Goal: Task Accomplishment & Management: Complete application form

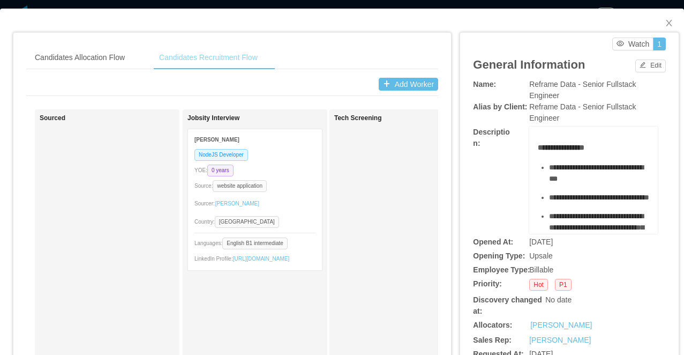
scroll to position [178, 0]
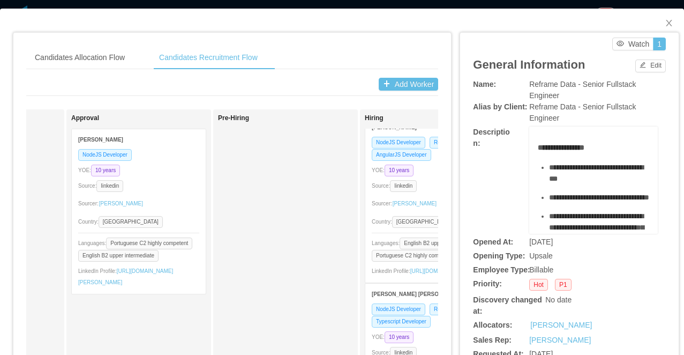
click at [353, 5] on div "Candidates Allocation Flow Candidates Recruitment Flow Candidates Allocation Fl…" at bounding box center [342, 177] width 684 height 355
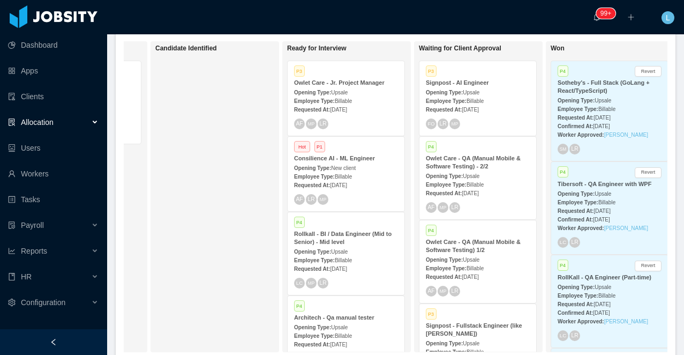
click at [456, 169] on div "P4 Owlet Care - QA (Manual Mobile & Software Testing) - 2/2 Opening Type: Upsal…" at bounding box center [478, 178] width 117 height 83
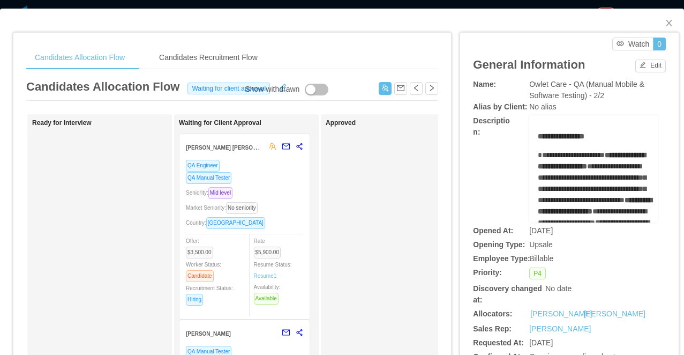
click at [399, 2] on div "**********" at bounding box center [342, 177] width 684 height 355
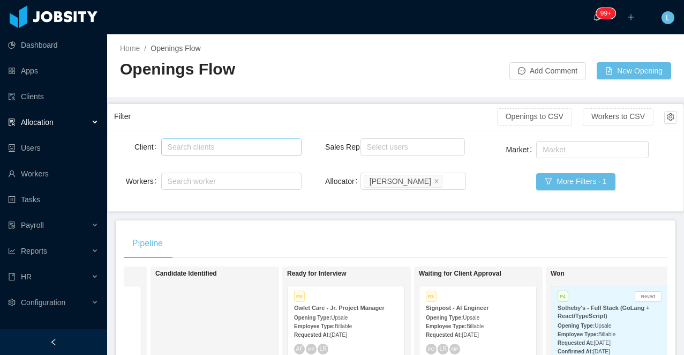
drag, startPoint x: 188, startPoint y: 148, endPoint x: 190, endPoint y: 142, distance: 6.1
click at [188, 148] on div "Search clients" at bounding box center [229, 147] width 123 height 11
type input "*****"
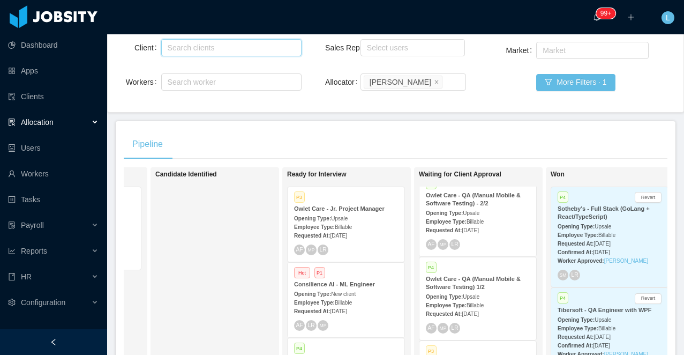
scroll to position [81, 0]
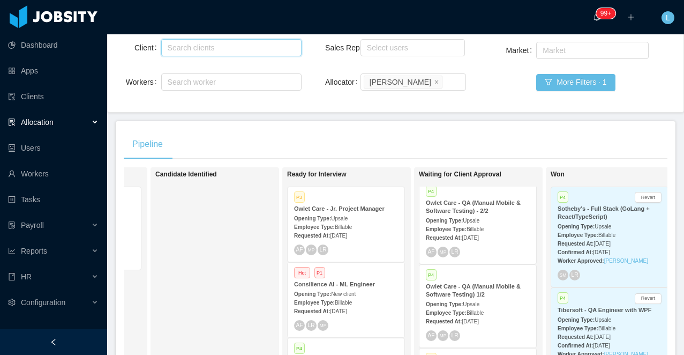
click at [486, 301] on div "Opening Type: Upsale" at bounding box center [478, 303] width 104 height 11
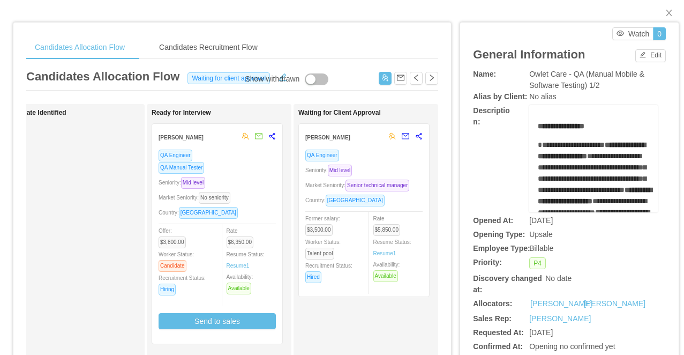
scroll to position [0, 183]
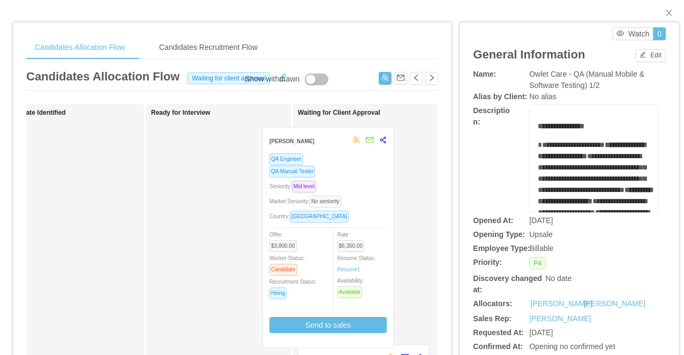
drag, startPoint x: 243, startPoint y: 171, endPoint x: 355, endPoint y: 175, distance: 111.6
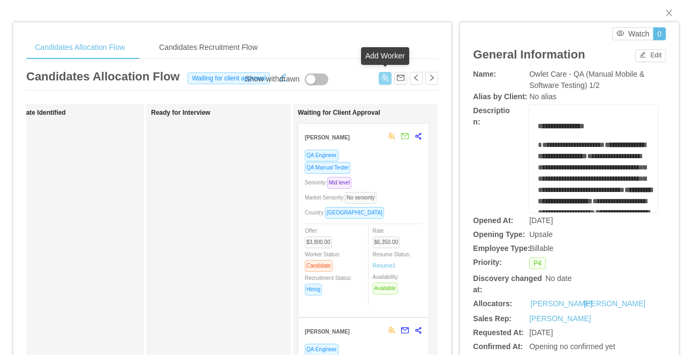
click at [382, 79] on button "button" at bounding box center [385, 78] width 13 height 13
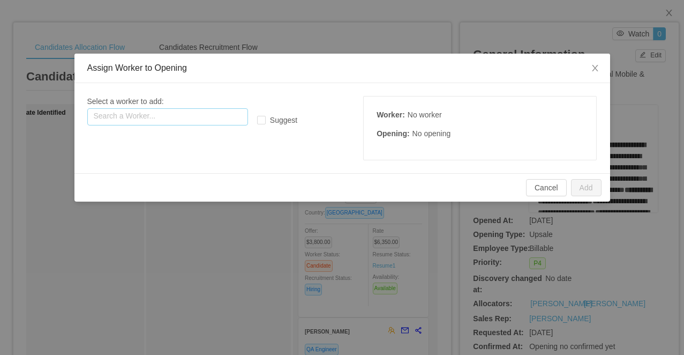
click at [206, 121] on input "text" at bounding box center [167, 116] width 161 height 17
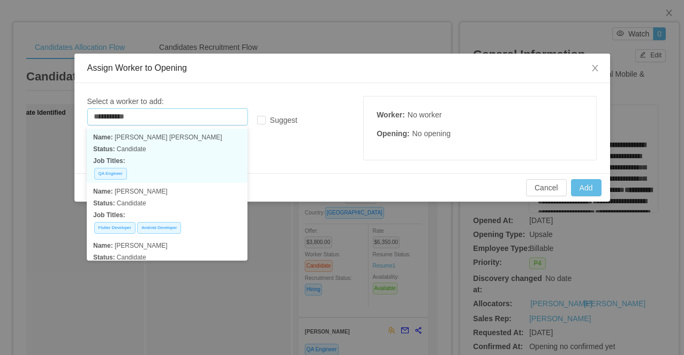
click at [176, 161] on p "Job Titles:" at bounding box center [167, 161] width 148 height 12
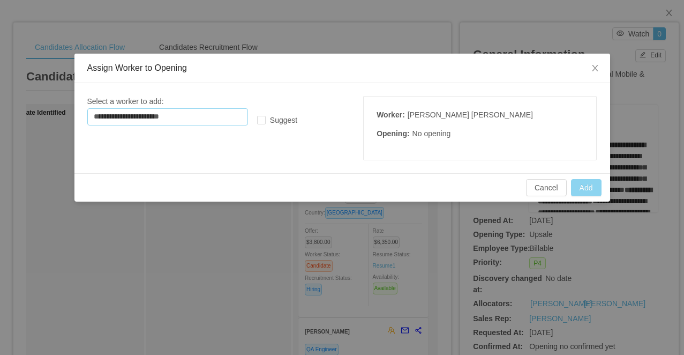
type input "**********"
click at [587, 186] on button "Add" at bounding box center [586, 187] width 31 height 17
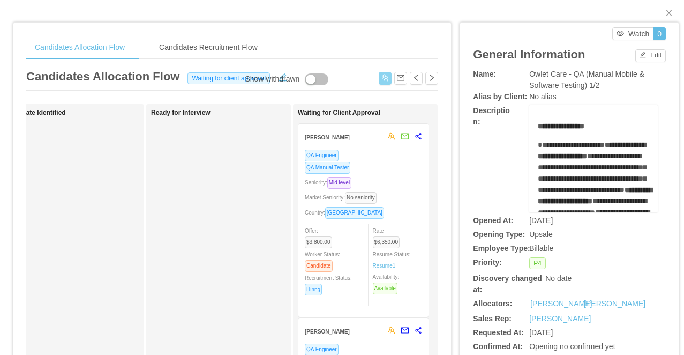
scroll to position [0, 0]
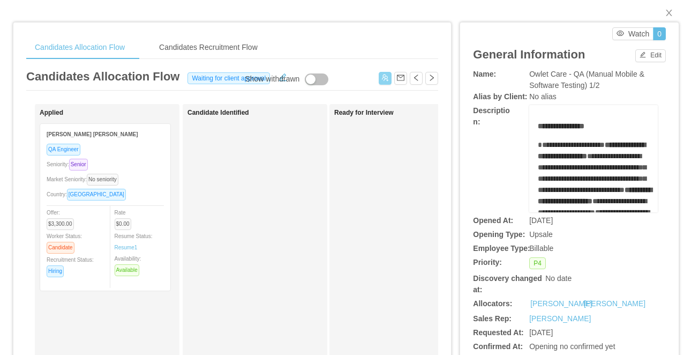
drag, startPoint x: 146, startPoint y: 158, endPoint x: 265, endPoint y: 161, distance: 118.5
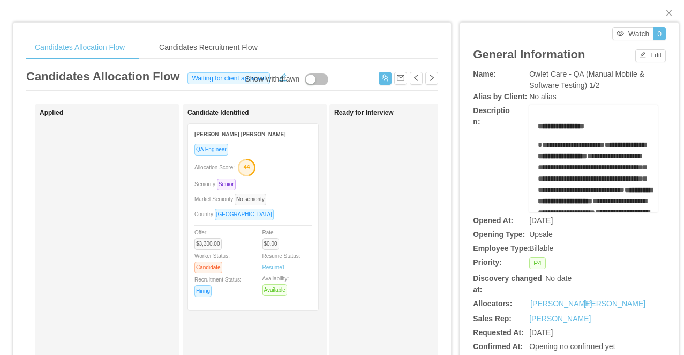
click at [255, 165] on icon "button" at bounding box center [247, 167] width 16 height 16
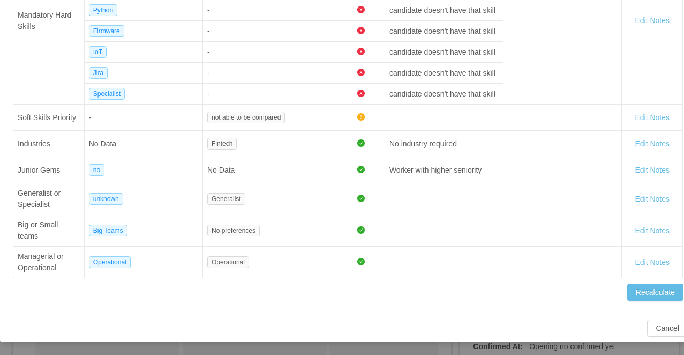
scroll to position [470, 0]
click at [660, 337] on button "Cancel" at bounding box center [667, 327] width 41 height 17
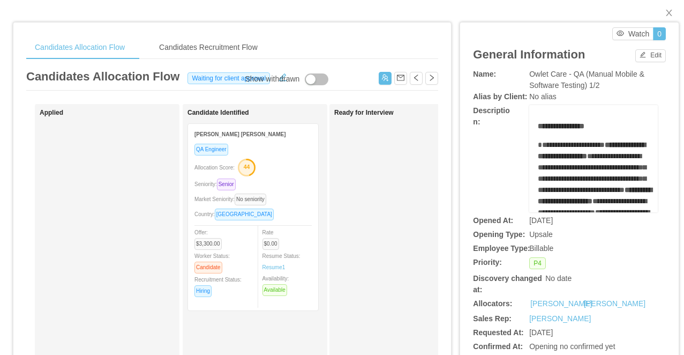
scroll to position [435, 0]
click at [147, 17] on div "Candidates Allocation Flow Candidates Recruitment Flow Candidates Allocation Fl…" at bounding box center [232, 332] width 439 height 643
click at [247, 12] on div "Candidates Allocation Flow Candidates Recruitment Flow Candidates Allocation Fl…" at bounding box center [232, 332] width 439 height 643
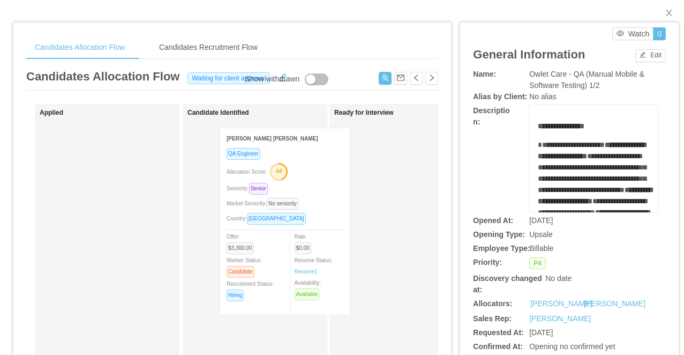
drag, startPoint x: 289, startPoint y: 174, endPoint x: 317, endPoint y: 177, distance: 28.1
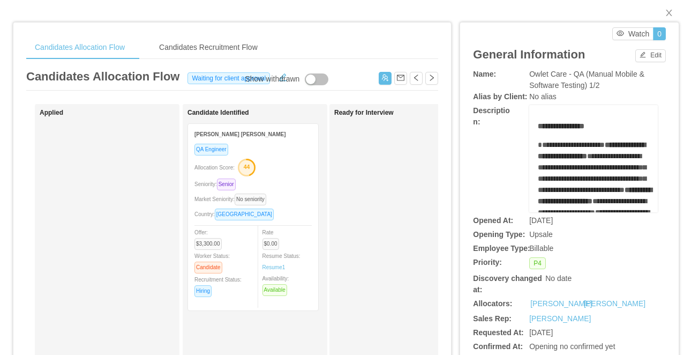
click at [294, 169] on div "Allocation Score: 44" at bounding box center [253, 166] width 117 height 17
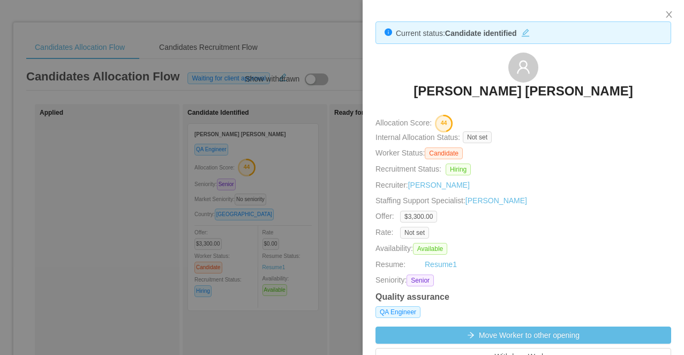
click at [318, 140] on div at bounding box center [342, 177] width 684 height 355
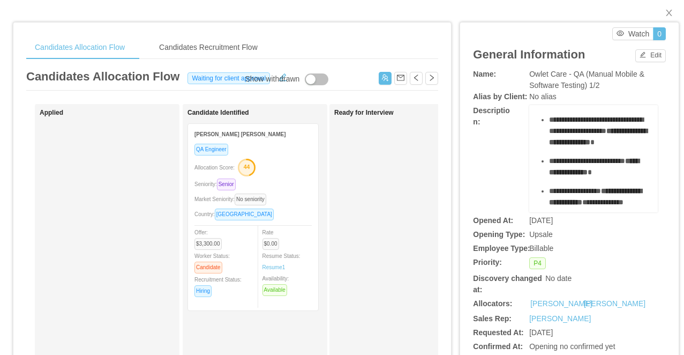
scroll to position [168, 0]
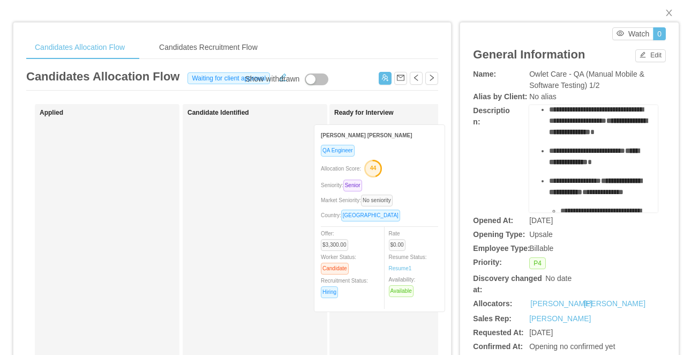
drag, startPoint x: 278, startPoint y: 154, endPoint x: 405, endPoint y: 155, distance: 126.5
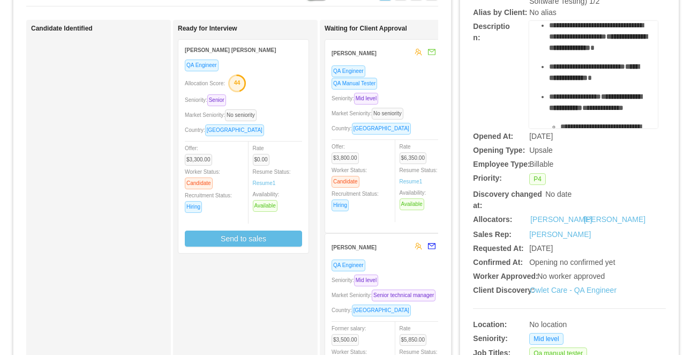
scroll to position [101, 0]
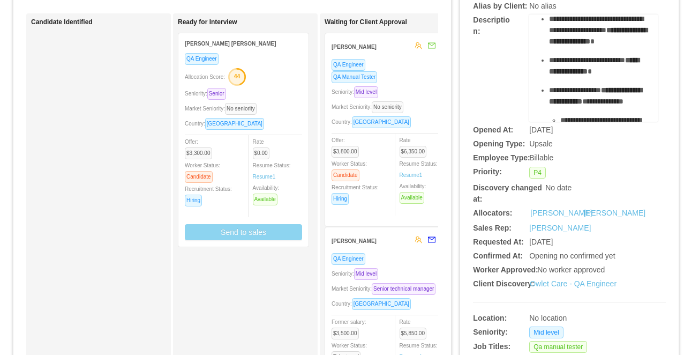
click at [264, 230] on button "Send to sales" at bounding box center [243, 232] width 117 height 16
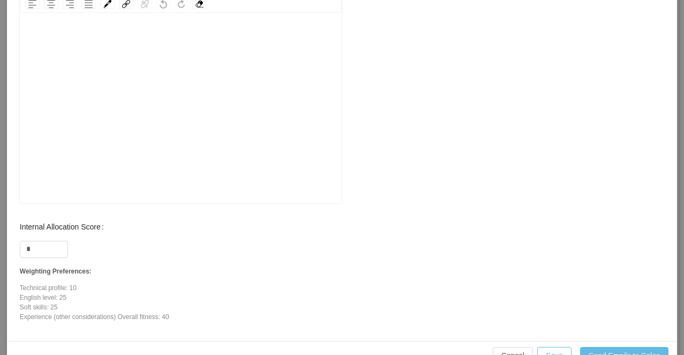
scroll to position [525, 0]
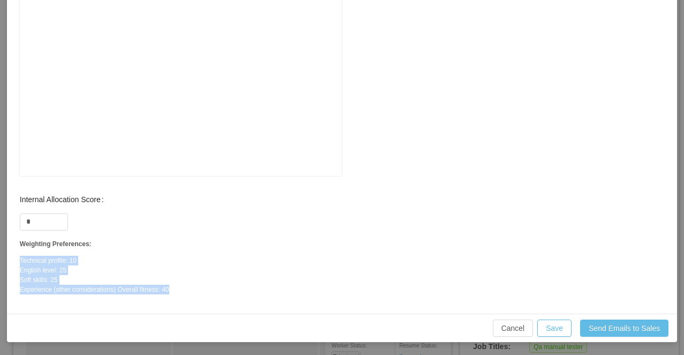
drag, startPoint x: 179, startPoint y: 289, endPoint x: 14, endPoint y: 258, distance: 167.4
click at [14, 258] on div "Internal Allocation Score * Weighting Preferences: Technical profile: 10 Englis…" at bounding box center [181, 245] width 344 height 112
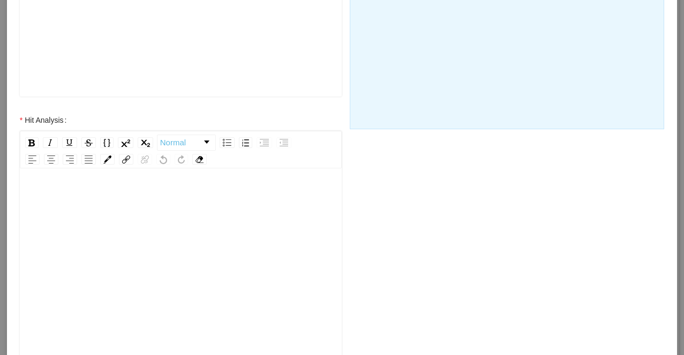
scroll to position [344, 0]
click at [128, 220] on div "rdw-editor" at bounding box center [181, 278] width 306 height 188
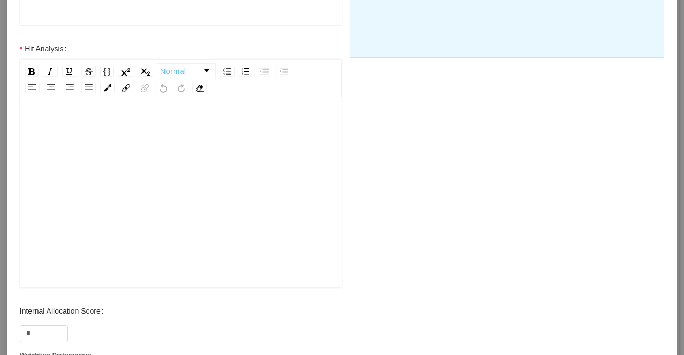
scroll to position [412, 0]
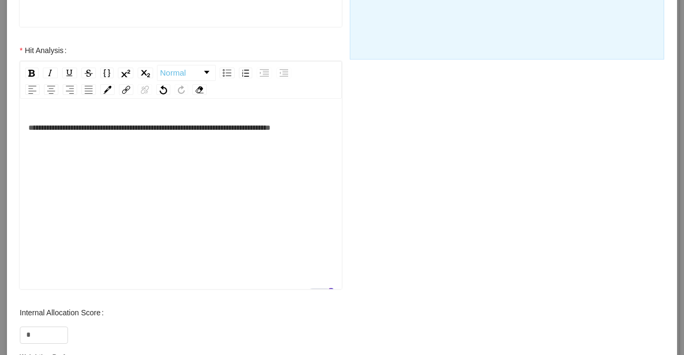
click at [169, 138] on div "**********" at bounding box center [181, 127] width 306 height 21
click at [272, 128] on span "**********" at bounding box center [175, 138] width 295 height 29
click at [219, 153] on div "**********" at bounding box center [181, 138] width 306 height 43
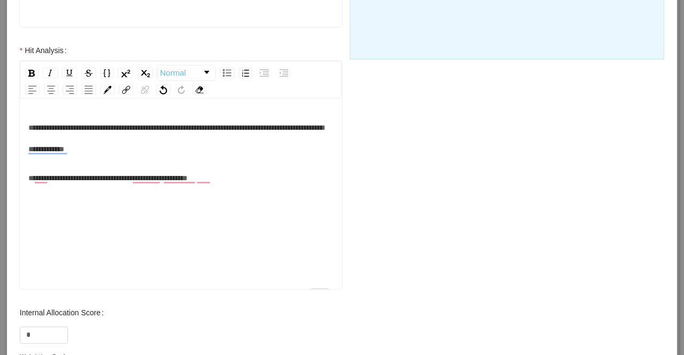
scroll to position [24, 0]
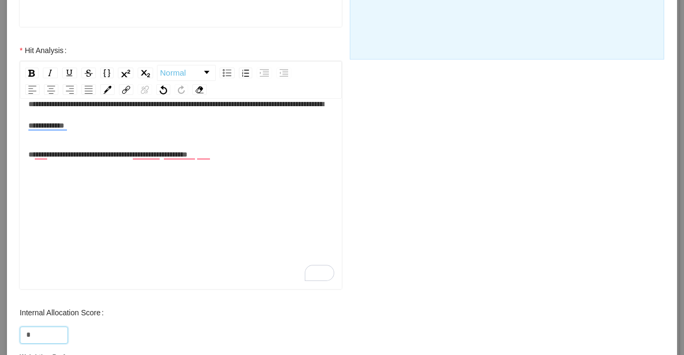
drag, startPoint x: 38, startPoint y: 331, endPoint x: 14, endPoint y: 331, distance: 23.6
click at [14, 331] on div "Internal Allocation Score * Weighting Preferences: Technical profile: 10 Englis…" at bounding box center [181, 358] width 344 height 112
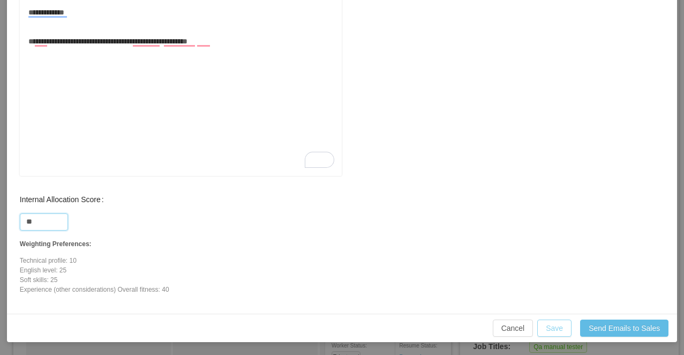
type input "**"
click at [559, 326] on button "Save" at bounding box center [555, 327] width 34 height 17
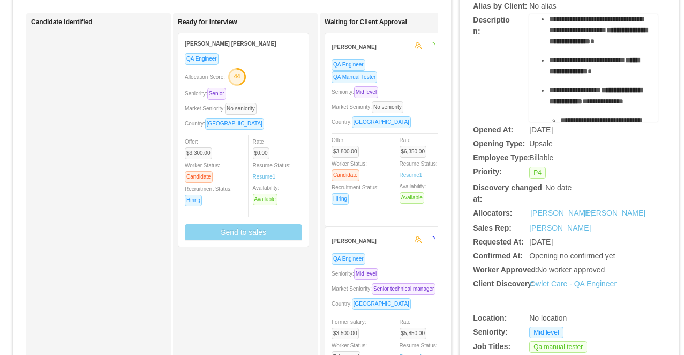
scroll to position [471, 0]
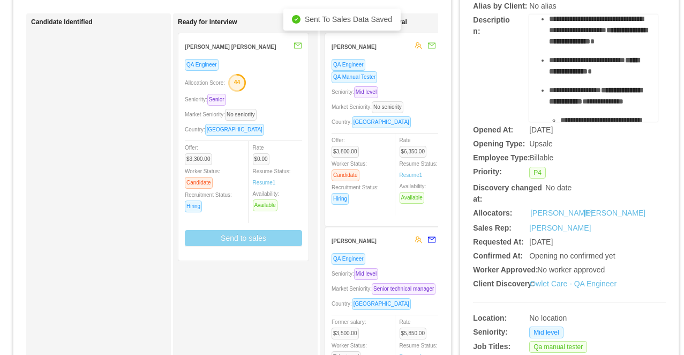
click at [285, 91] on div "QA Engineer Allocation Score: 44 Seniority: Senior Market Seniority: No seniori…" at bounding box center [243, 156] width 117 height 196
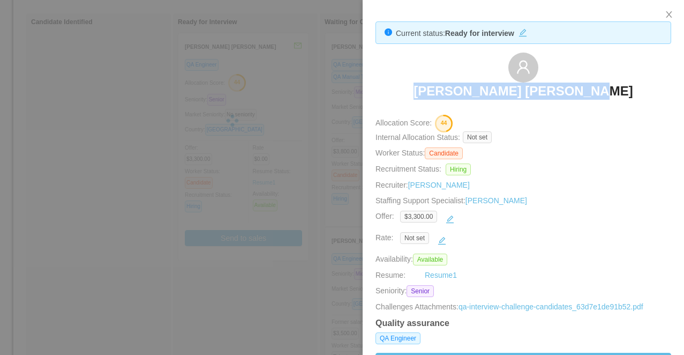
drag, startPoint x: 618, startPoint y: 88, endPoint x: 445, endPoint y: 83, distance: 172.7
click at [445, 83] on div "Luis Enrique Rangel Díaz" at bounding box center [524, 80] width 296 height 54
copy h3 "Luis Enrique Rangel Díaz"
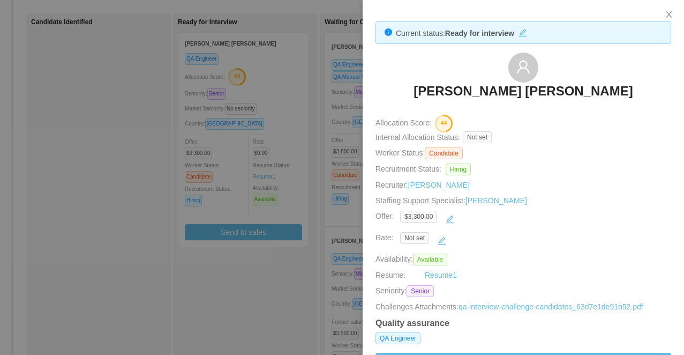
click at [239, 131] on div at bounding box center [342, 177] width 684 height 355
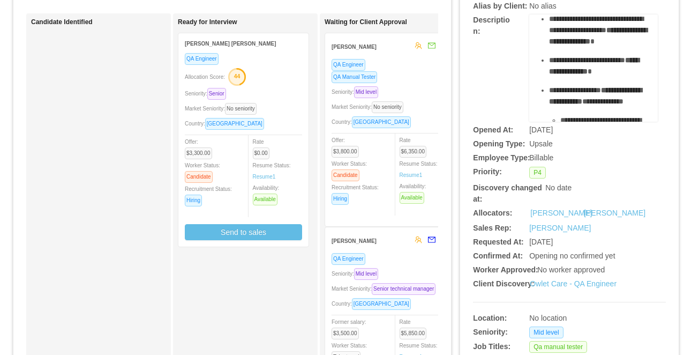
scroll to position [0, 0]
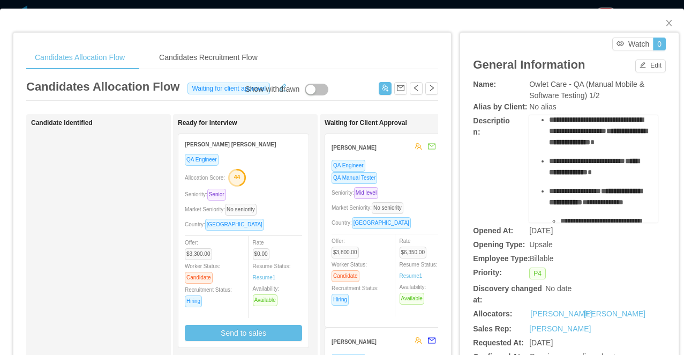
click at [580, 90] on div "Owlet Care - QA (Manual Mobile & Software Testing) 1/2" at bounding box center [594, 90] width 129 height 23
copy span "Owlet Care - QA (Manual Mobile & Software Testing) 1/2"
click at [335, 8] on div "Candidates Allocation Flow Candidates Recruitment Flow Candidates Allocation Fl…" at bounding box center [342, 177] width 684 height 355
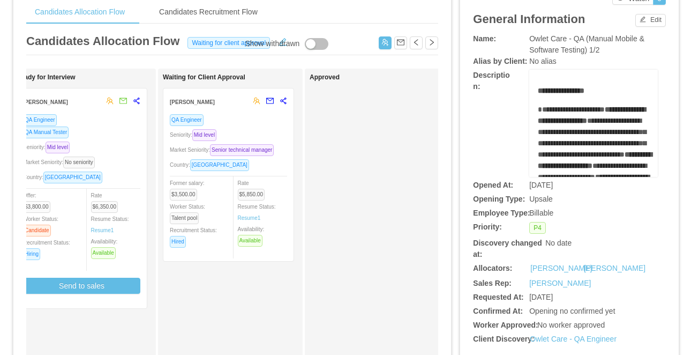
scroll to position [0, 277]
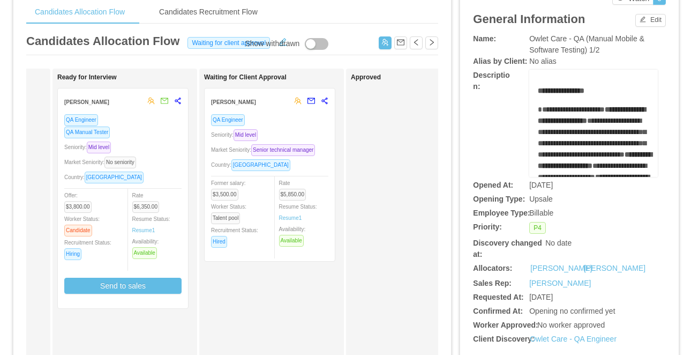
click at [306, 138] on div "Seniority: Mid level" at bounding box center [269, 135] width 117 height 12
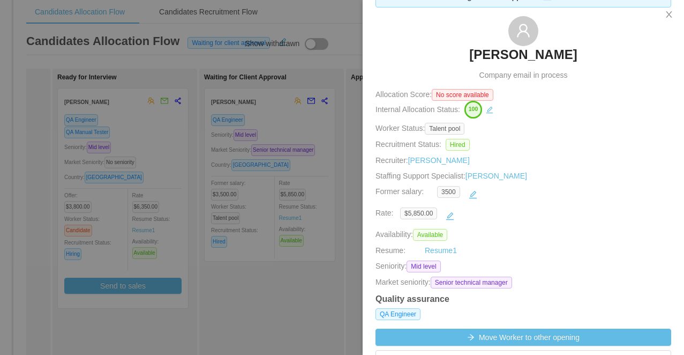
scroll to position [0, 0]
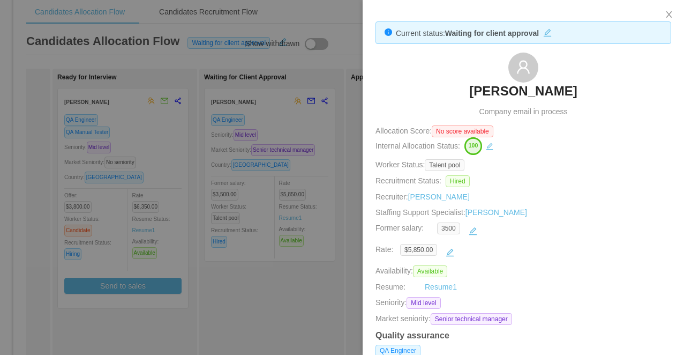
click at [299, 217] on div at bounding box center [342, 177] width 684 height 355
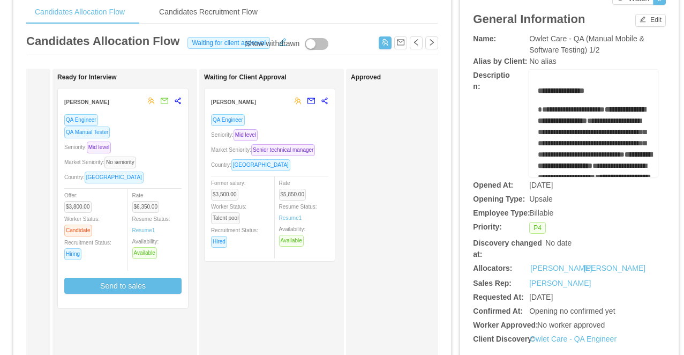
click at [167, 145] on div "Seniority: Mid level" at bounding box center [122, 147] width 117 height 12
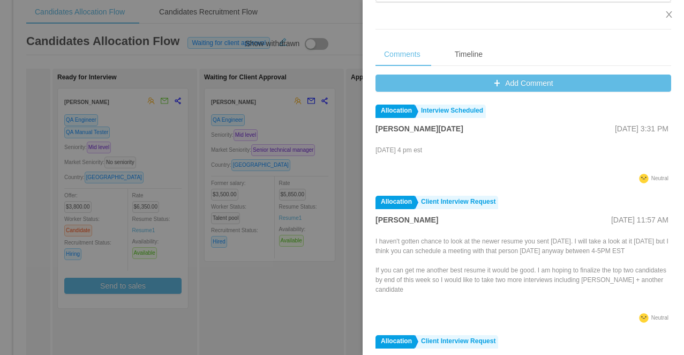
click at [334, 208] on div at bounding box center [342, 177] width 684 height 355
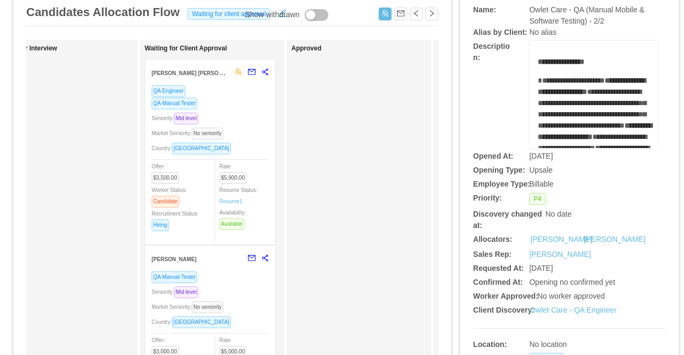
scroll to position [76, 0]
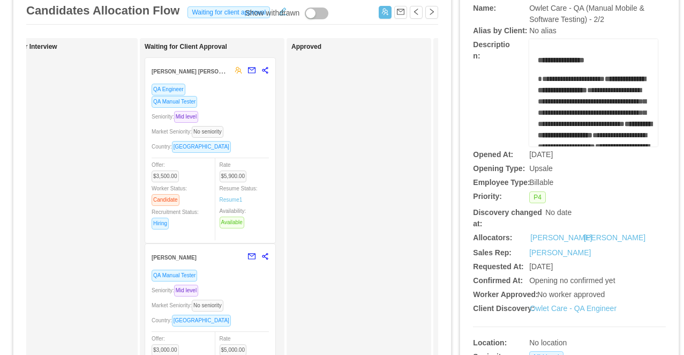
click at [257, 116] on div "Seniority: Mid level" at bounding box center [210, 116] width 117 height 12
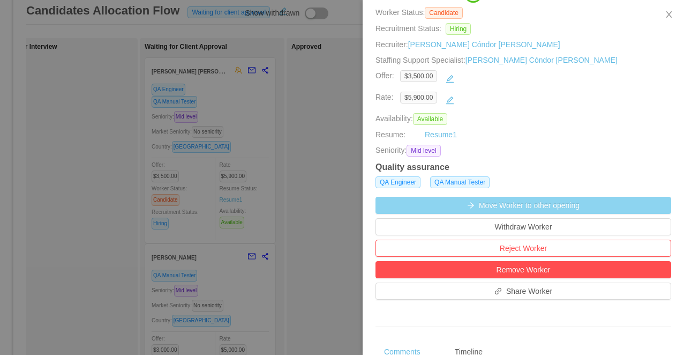
scroll to position [0, 0]
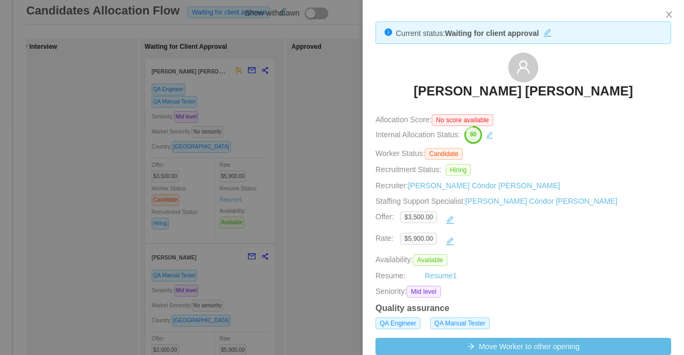
click at [227, 237] on div at bounding box center [342, 177] width 684 height 355
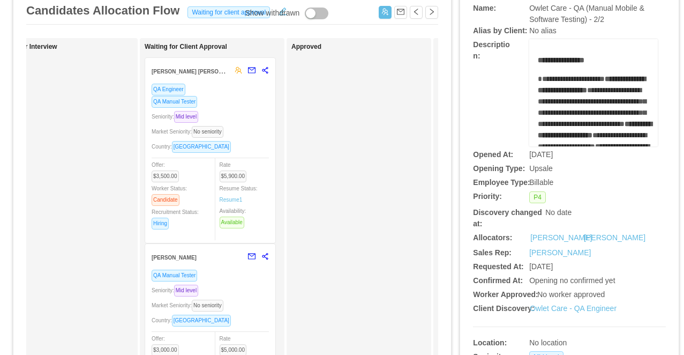
click at [219, 282] on div "QA Manual Tester Seniority: Mid level Market Seniority: No seniority Country: A…" at bounding box center [210, 339] width 117 height 141
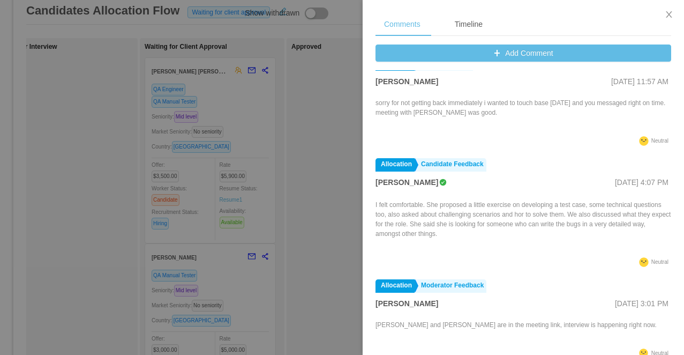
scroll to position [470, 0]
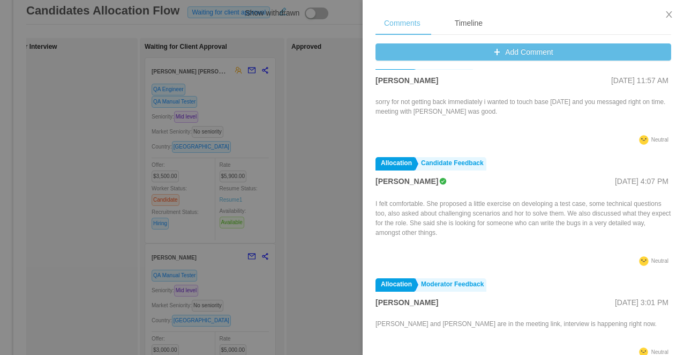
click at [325, 155] on div at bounding box center [342, 177] width 684 height 355
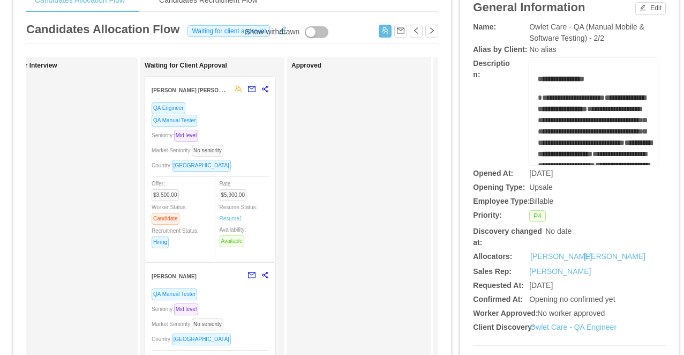
scroll to position [0, 0]
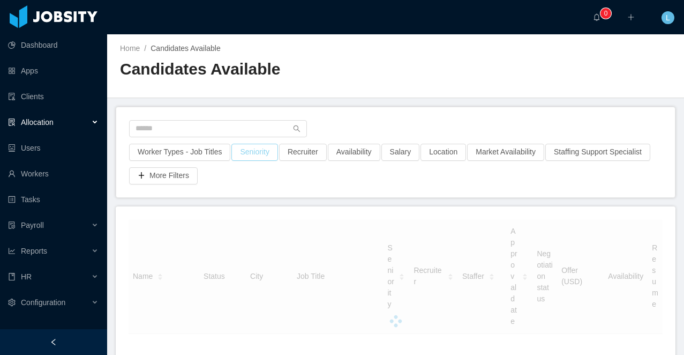
click at [264, 153] on button "Seniority" at bounding box center [255, 152] width 46 height 17
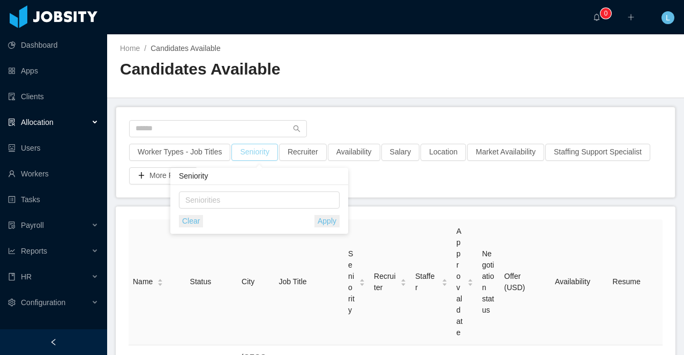
click at [264, 153] on button "Seniority" at bounding box center [255, 152] width 46 height 17
click at [405, 152] on button "Salary" at bounding box center [401, 152] width 39 height 17
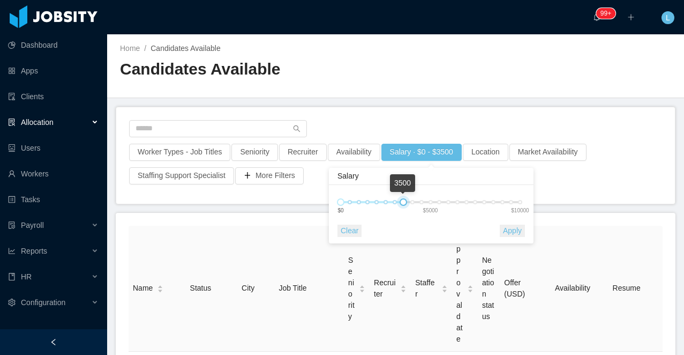
drag, startPoint x: 495, startPoint y: 203, endPoint x: 401, endPoint y: 200, distance: 94.4
click at [401, 200] on div at bounding box center [404, 202] width 8 height 8
click at [519, 231] on button "Apply" at bounding box center [512, 231] width 25 height 12
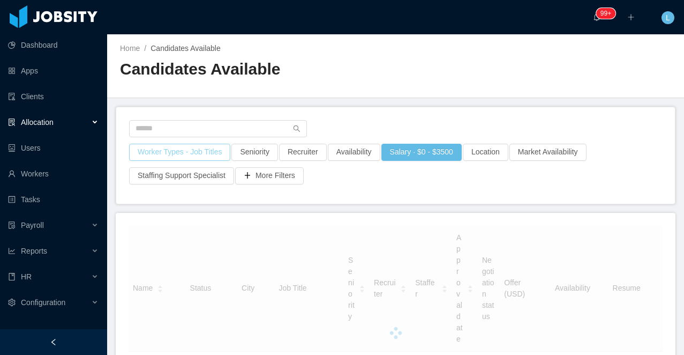
click at [172, 147] on button "Worker Types - Job Titles" at bounding box center [179, 152] width 101 height 17
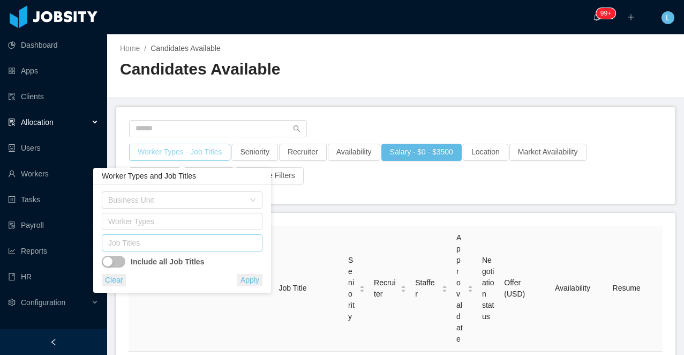
click at [145, 237] on div "Job Titles" at bounding box center [179, 242] width 143 height 11
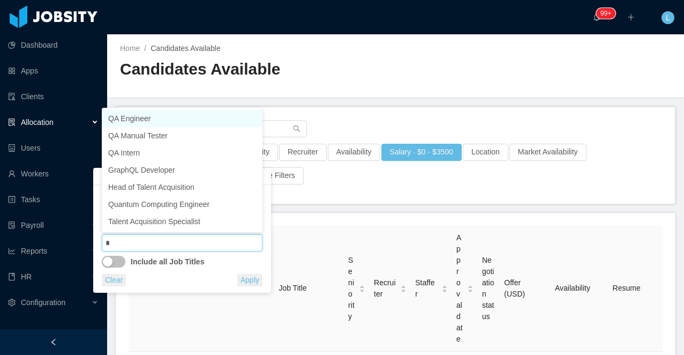
type input "**"
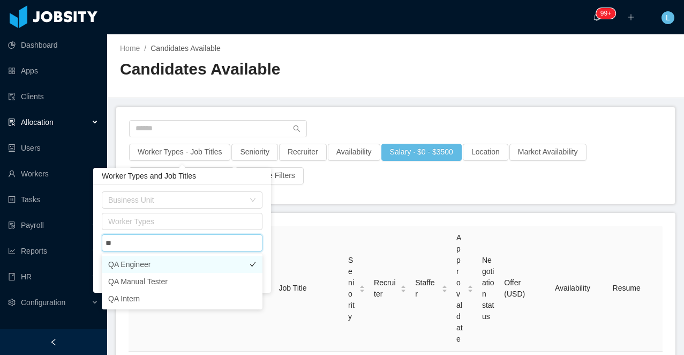
click at [151, 264] on li "QA Engineer" at bounding box center [182, 264] width 161 height 17
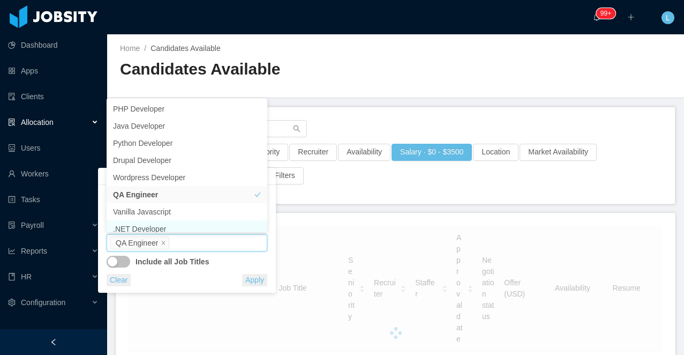
scroll to position [5, 0]
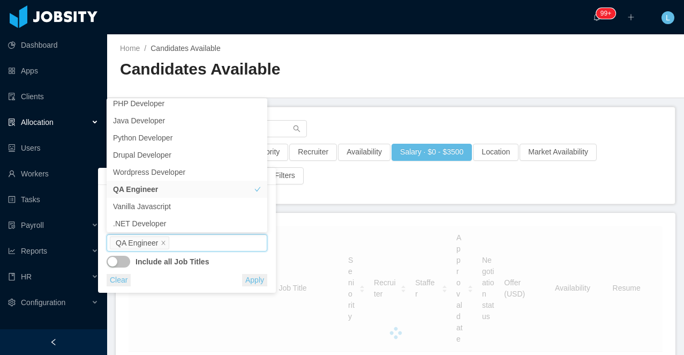
click at [251, 281] on button "Apply" at bounding box center [254, 280] width 25 height 12
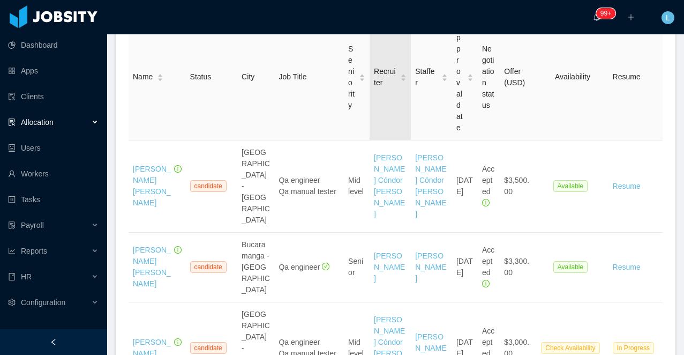
scroll to position [261, 0]
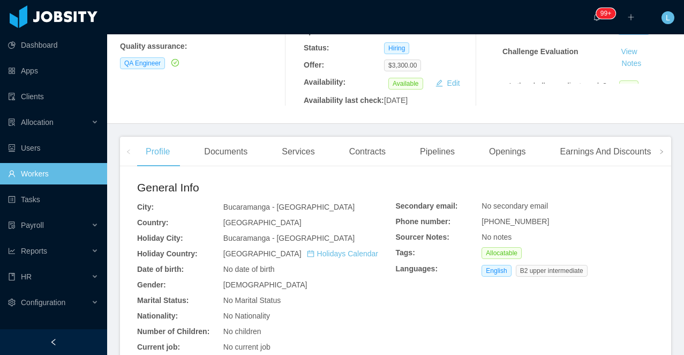
scroll to position [265, 0]
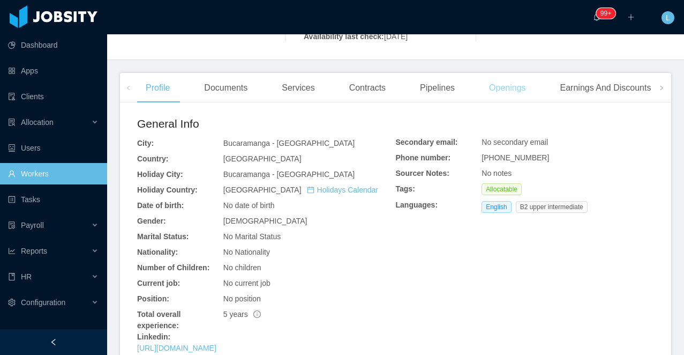
click at [524, 103] on div "Openings" at bounding box center [508, 88] width 54 height 30
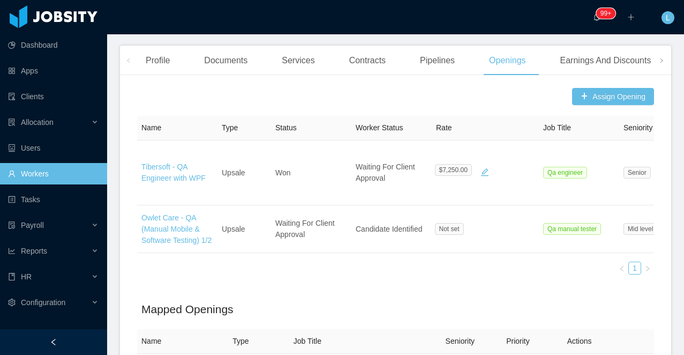
scroll to position [294, 0]
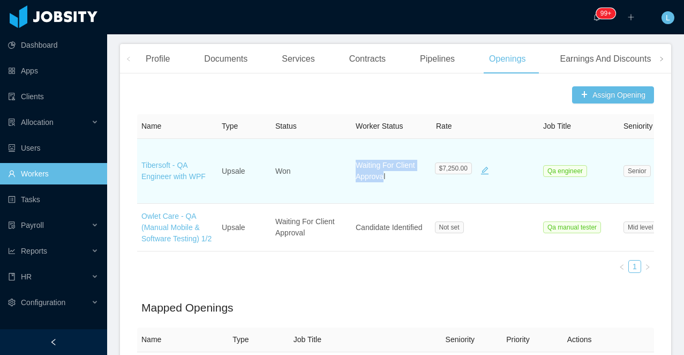
drag, startPoint x: 384, startPoint y: 199, endPoint x: 367, endPoint y: 177, distance: 27.6
click at [367, 177] on td "Waiting For Client Approval" at bounding box center [392, 171] width 80 height 65
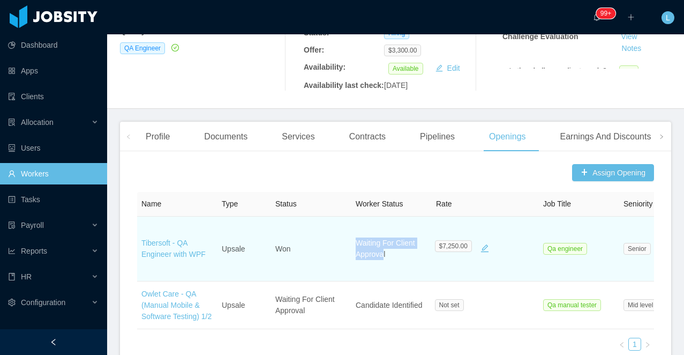
scroll to position [207, 0]
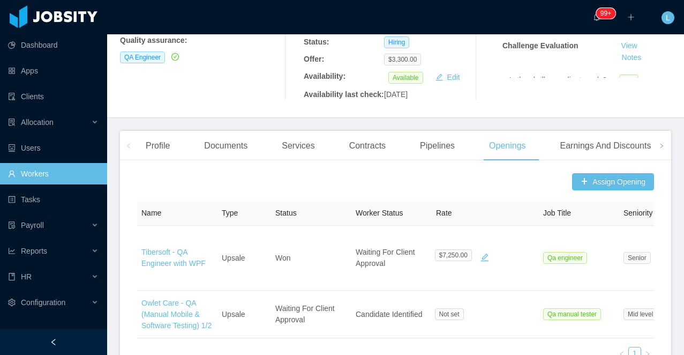
click at [388, 190] on div "Assign Opening" at bounding box center [395, 181] width 517 height 17
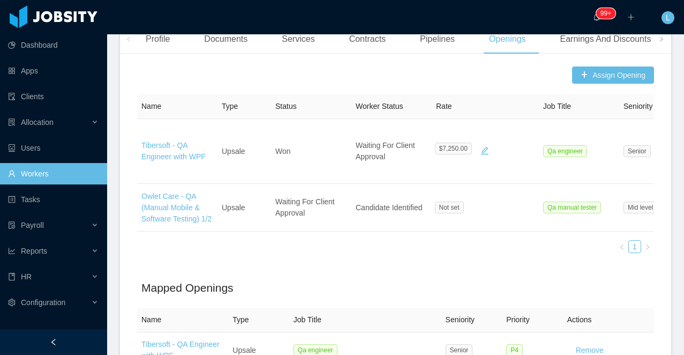
scroll to position [311, 0]
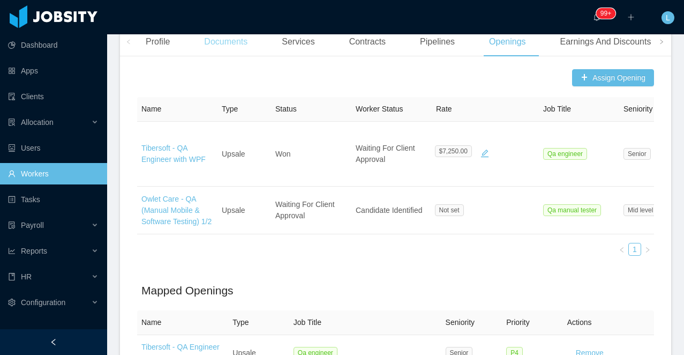
click at [232, 57] on div "Documents" at bounding box center [226, 42] width 61 height 30
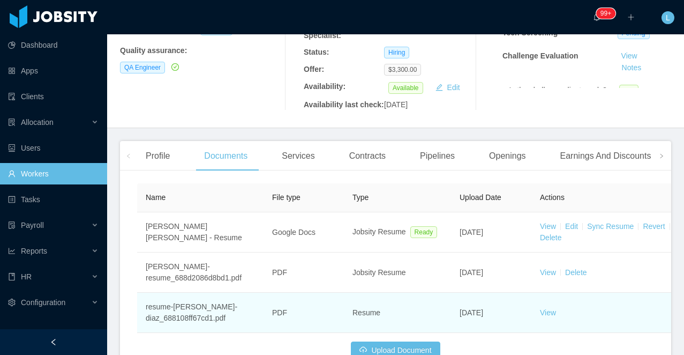
scroll to position [292, 0]
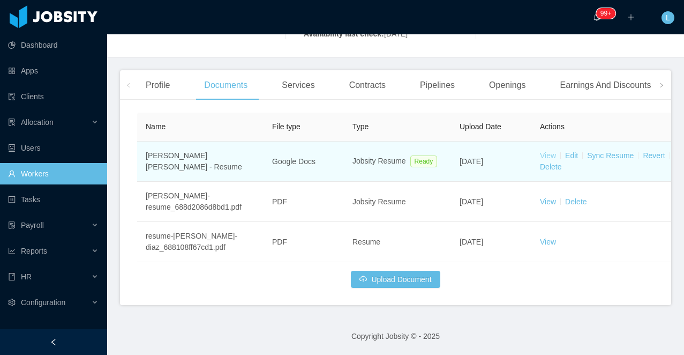
click at [552, 155] on link "View" at bounding box center [548, 155] width 16 height 9
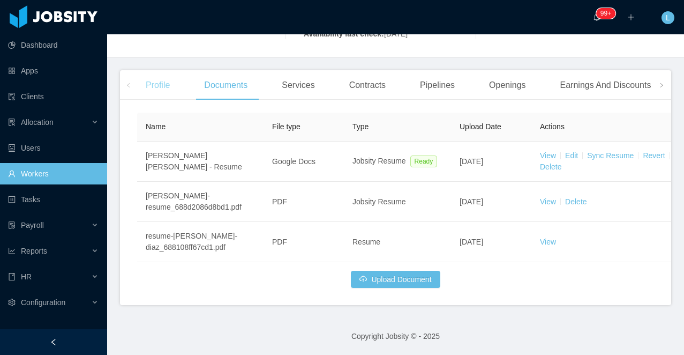
click at [159, 83] on div "Profile" at bounding box center [157, 85] width 41 height 30
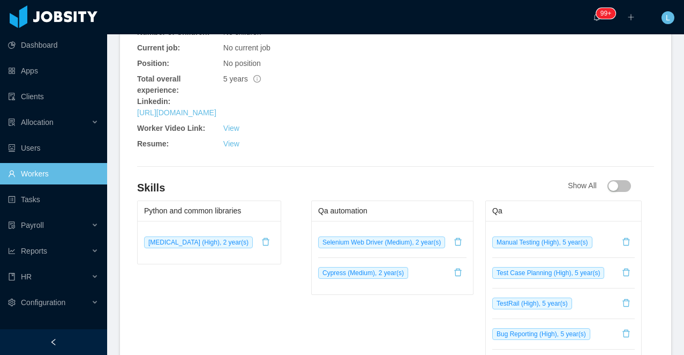
scroll to position [465, 0]
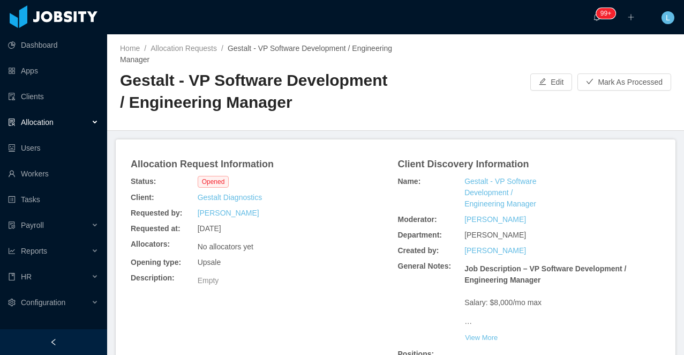
click at [308, 78] on h2 "Gestalt - VP Software Development / Engineering Manager" at bounding box center [258, 91] width 276 height 43
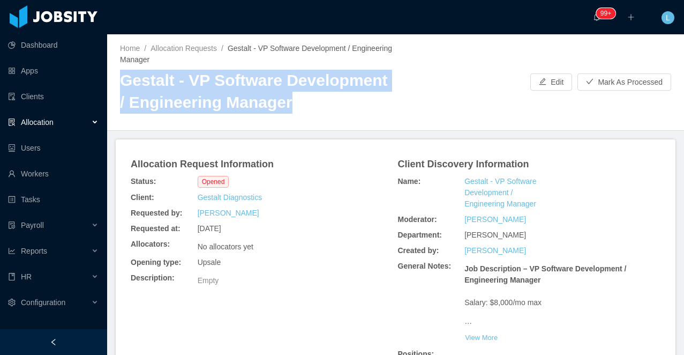
click at [308, 78] on h2 "Gestalt - VP Software Development / Engineering Manager" at bounding box center [258, 91] width 276 height 43
copy h2 "Gestalt - VP Software Development / Engineering Manager"
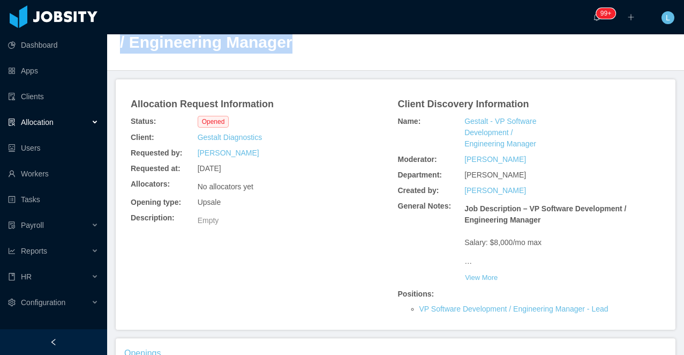
scroll to position [104, 0]
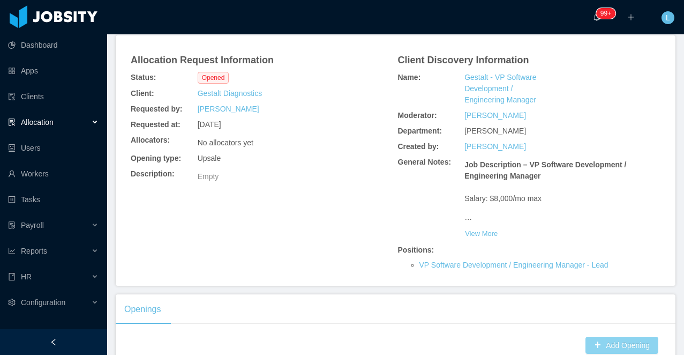
click at [632, 341] on button "Add Opening" at bounding box center [622, 345] width 73 height 17
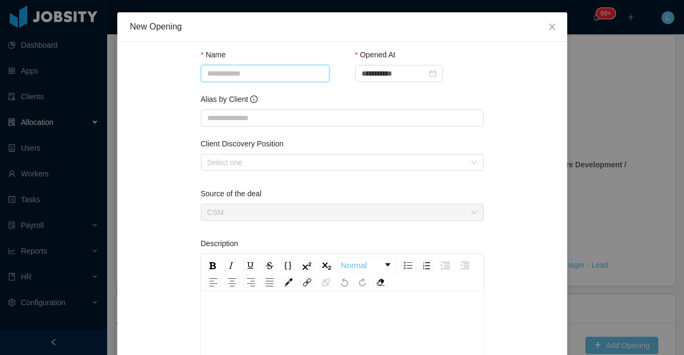
click at [233, 71] on input "Name" at bounding box center [265, 73] width 129 height 17
paste input "**********"
type input "**********"
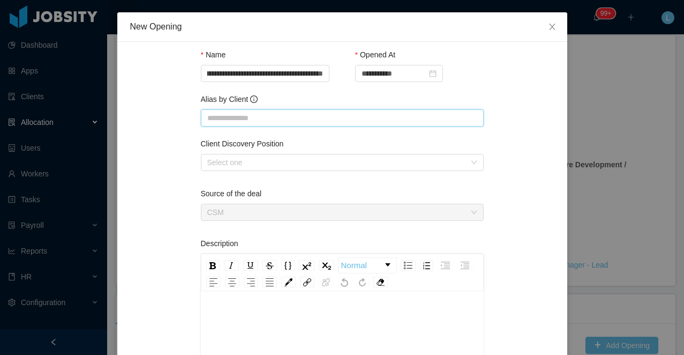
click at [232, 120] on input "Alias by Client" at bounding box center [342, 117] width 283 height 17
paste input "**********"
click at [232, 164] on div "Select one" at bounding box center [336, 162] width 258 height 11
type input "**********"
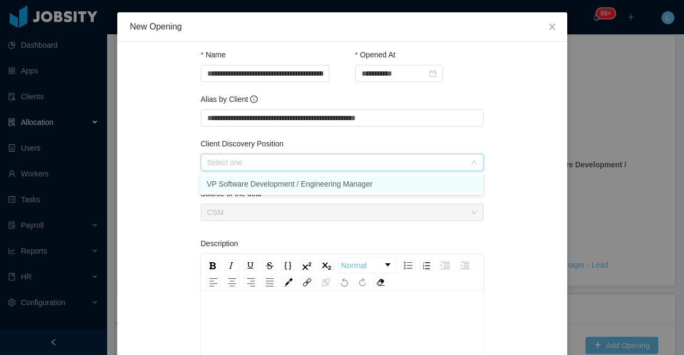
click at [233, 182] on li "VP Software Development / Engineering Manager" at bounding box center [341, 183] width 283 height 17
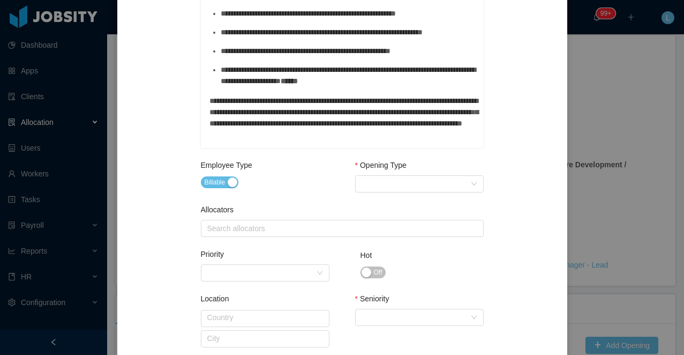
scroll to position [337, 0]
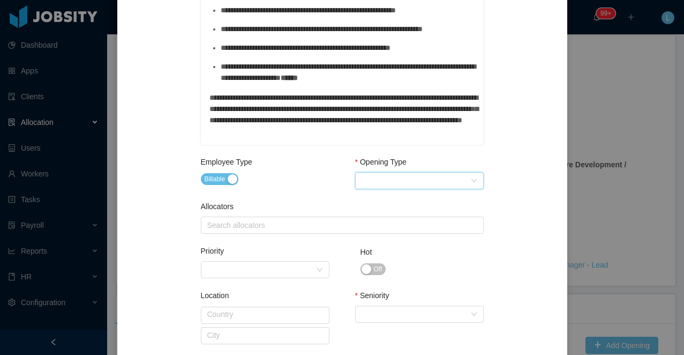
click at [386, 178] on div "Select Opening Type" at bounding box center [416, 181] width 109 height 16
click at [391, 222] on li "Upsale" at bounding box center [419, 219] width 129 height 17
click at [268, 229] on div "Search allocators" at bounding box center [339, 225] width 265 height 11
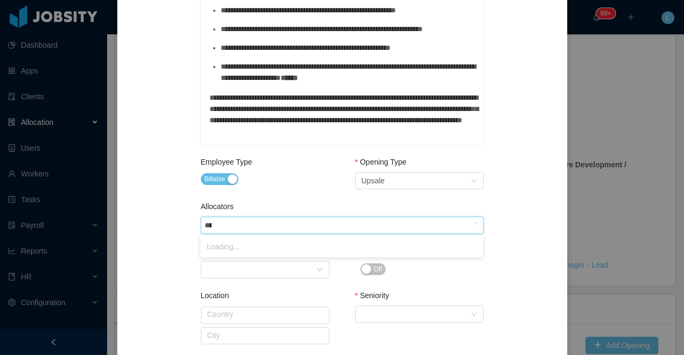
type input "*****"
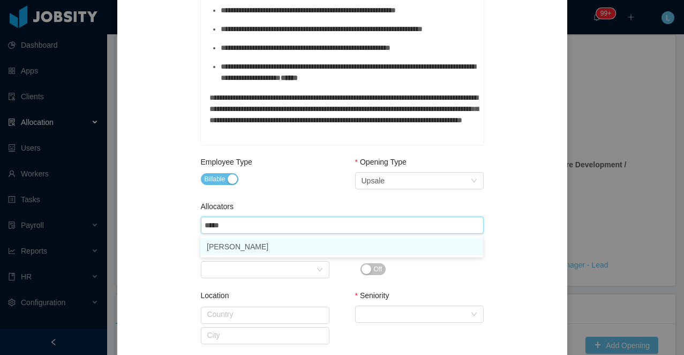
click at [270, 248] on li "[PERSON_NAME]" at bounding box center [341, 246] width 283 height 17
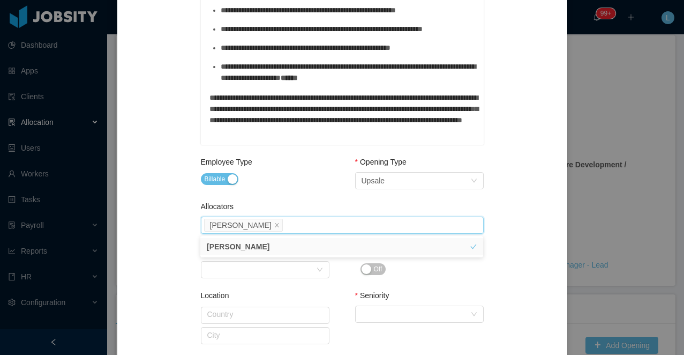
click at [178, 288] on div "**********" at bounding box center [342, 142] width 425 height 849
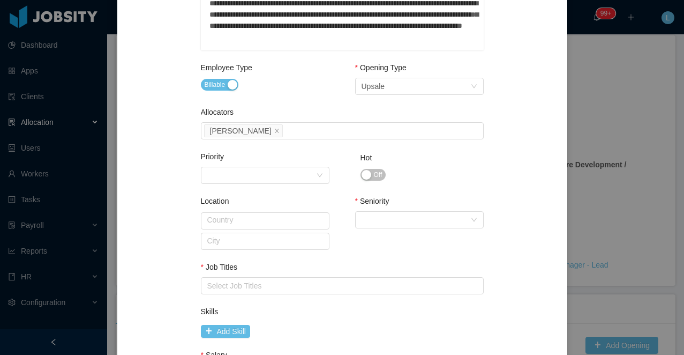
scroll to position [521, 0]
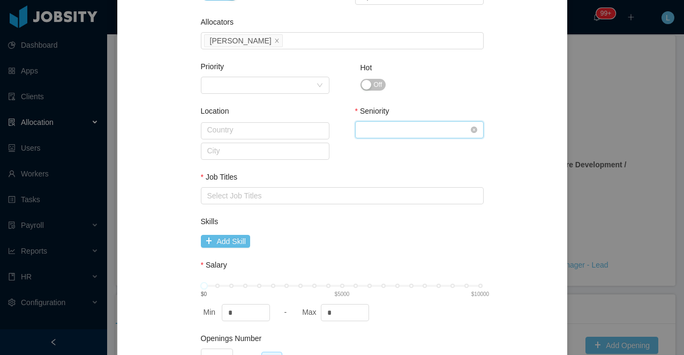
click at [390, 128] on div "Select Seniority" at bounding box center [416, 130] width 109 height 16
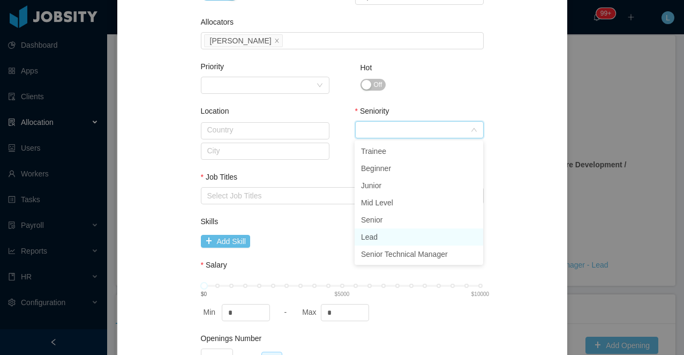
click at [378, 231] on li "Lead" at bounding box center [419, 236] width 129 height 17
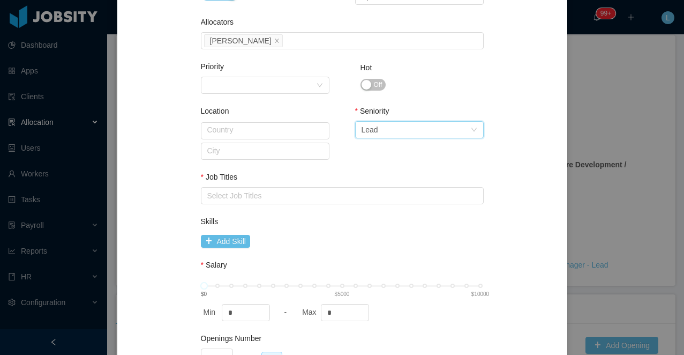
scroll to position [577, 0]
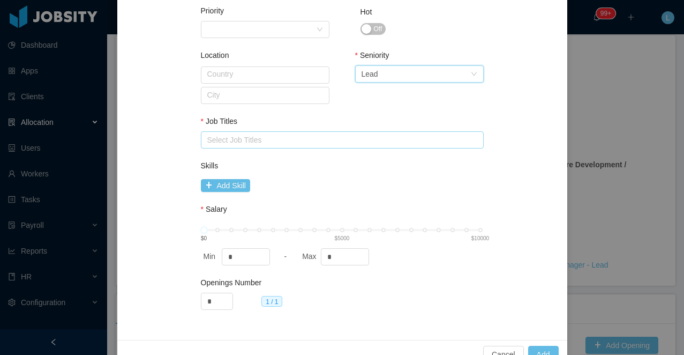
click at [225, 141] on div "Select Job Titles" at bounding box center [339, 140] width 265 height 11
type input "*"
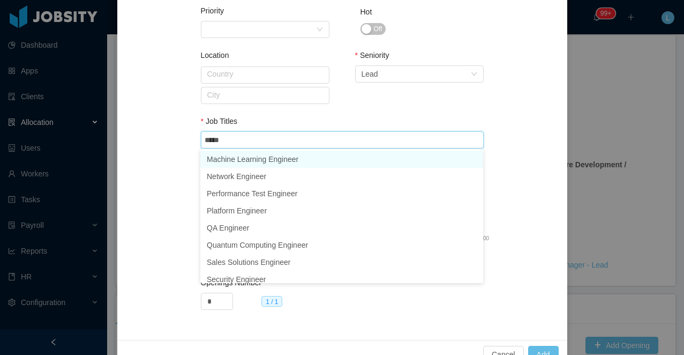
scroll to position [259, 0]
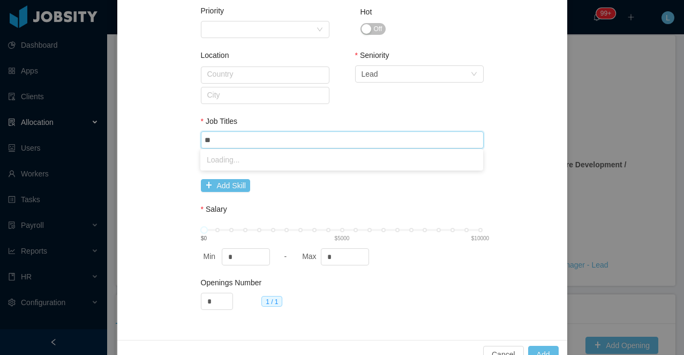
type input "*"
type input "******"
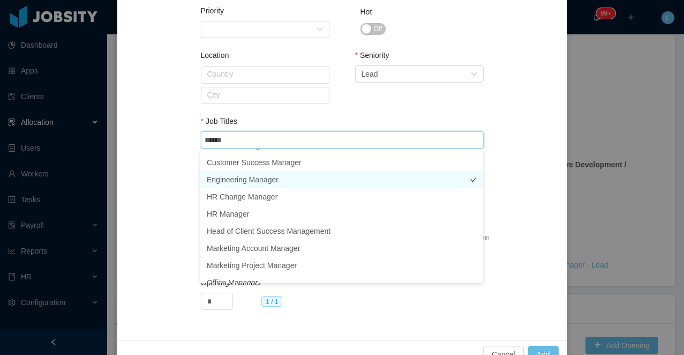
click at [259, 180] on li "Engineering Manager" at bounding box center [341, 179] width 283 height 17
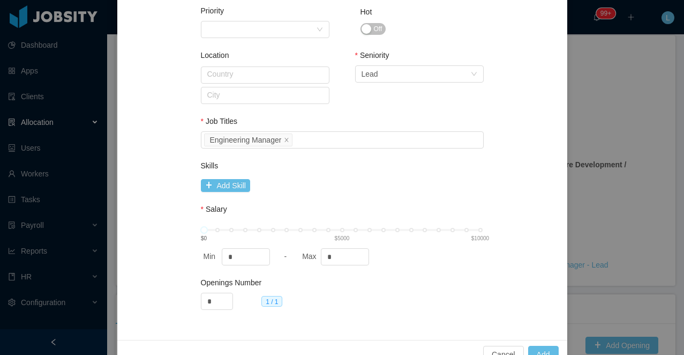
click at [384, 228] on div "6500 $0 $5000 $10000" at bounding box center [342, 230] width 277 height 6
click at [418, 227] on div "6500 $0 $5000 $10000" at bounding box center [342, 230] width 277 height 6
type input "****"
click at [428, 228] on div "7500 $0 $5000 $10000" at bounding box center [342, 230] width 277 height 6
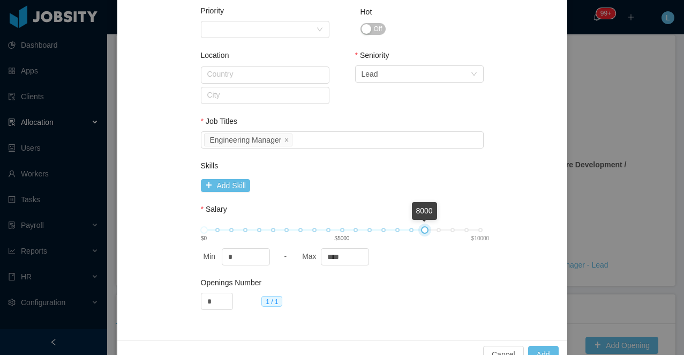
scroll to position [589, 0]
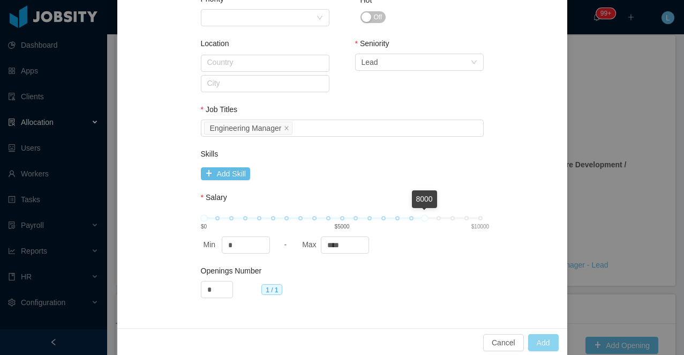
click at [542, 339] on button "Add" at bounding box center [543, 342] width 31 height 17
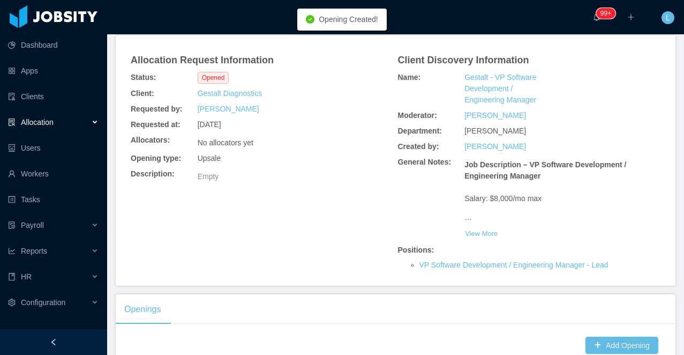
click at [334, 207] on div "Allocation Request Information Status: Opened Client: Gestalt Diagnostics Reque…" at bounding box center [396, 160] width 534 height 225
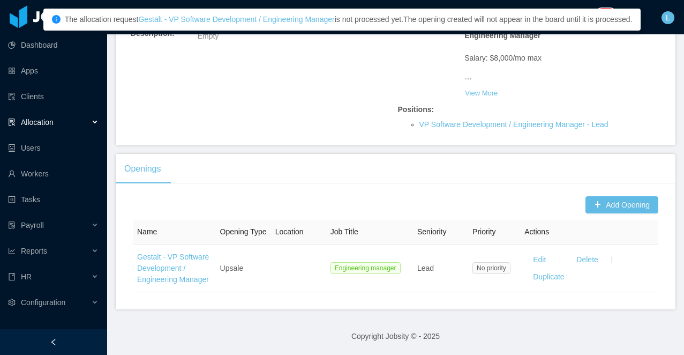
scroll to position [0, 0]
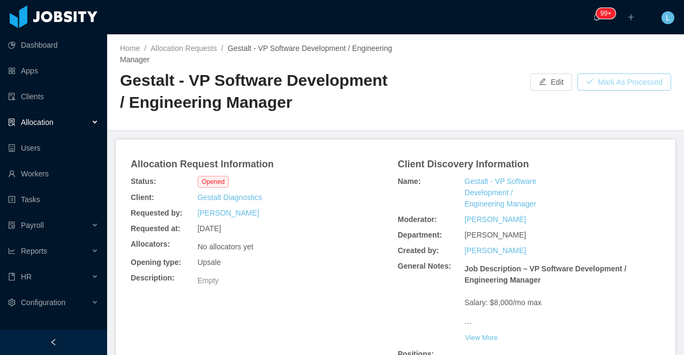
click at [610, 85] on button "Mark As Processed" at bounding box center [625, 81] width 94 height 17
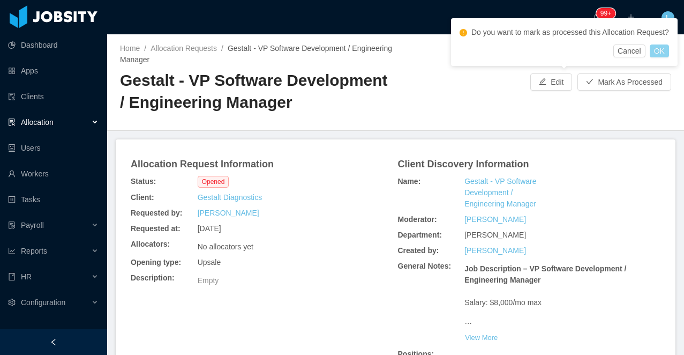
click at [668, 57] on button "OK" at bounding box center [659, 50] width 19 height 13
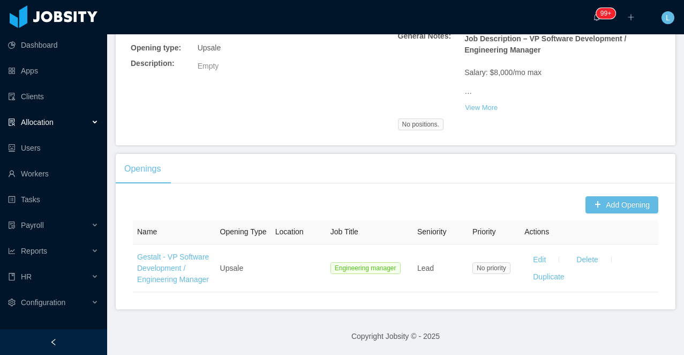
scroll to position [252, 0]
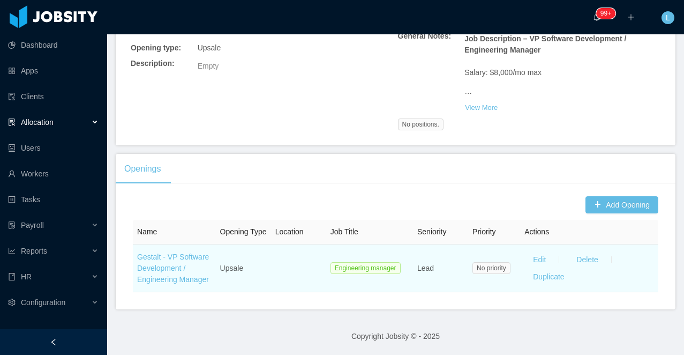
click at [155, 273] on td "Gestalt - VP Software Development / Engineering Manager" at bounding box center [174, 268] width 83 height 48
click at [150, 268] on link "Gestalt - VP Software Development / Engineering Manager" at bounding box center [173, 267] width 72 height 31
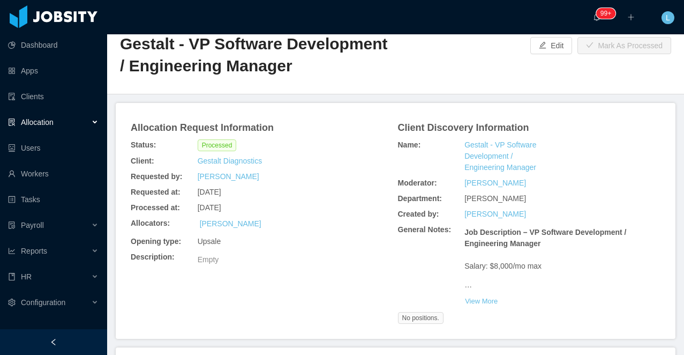
scroll to position [0, 0]
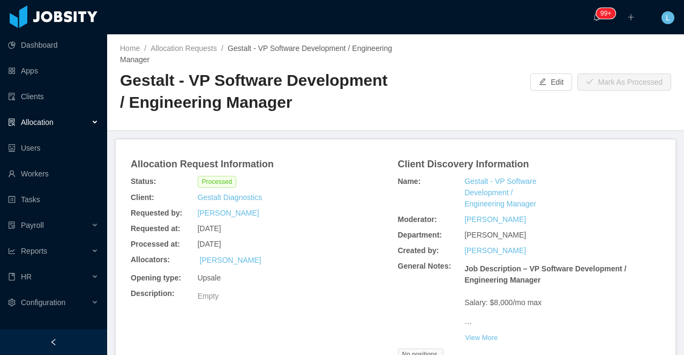
click at [64, 337] on div at bounding box center [53, 342] width 107 height 26
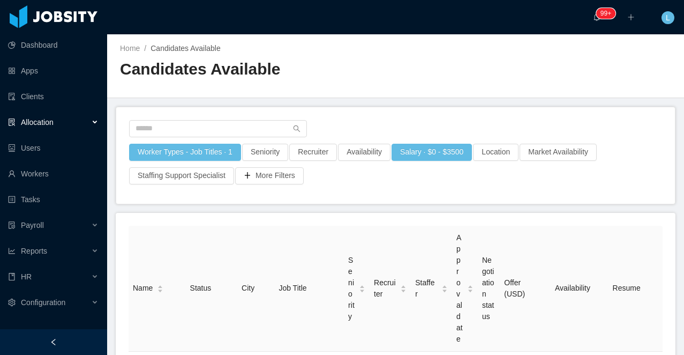
scroll to position [261, 0]
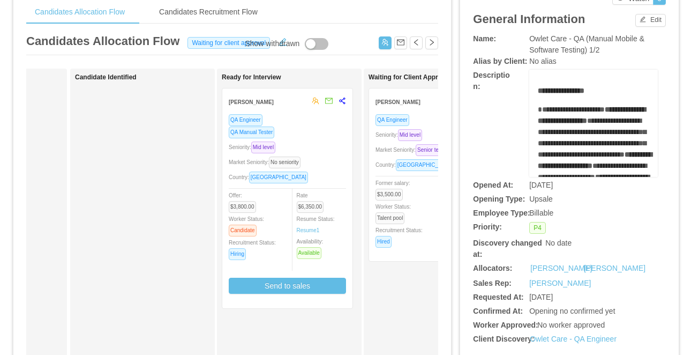
scroll to position [0, 105]
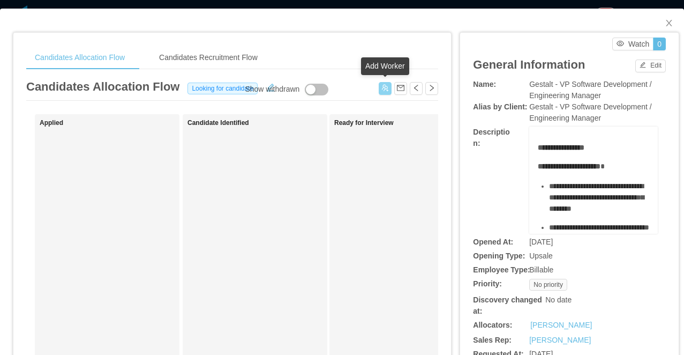
click at [388, 88] on button "button" at bounding box center [385, 88] width 13 height 13
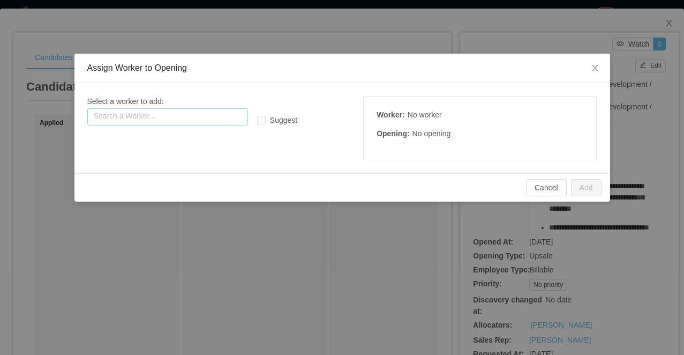
click at [172, 118] on input "text" at bounding box center [167, 116] width 161 height 17
paste input "**********"
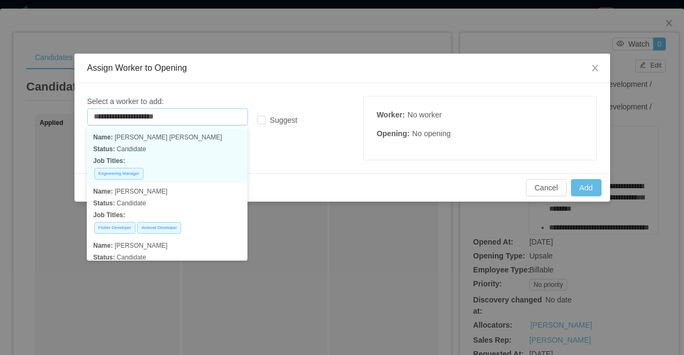
click at [181, 158] on p "Job Titles:" at bounding box center [167, 161] width 148 height 12
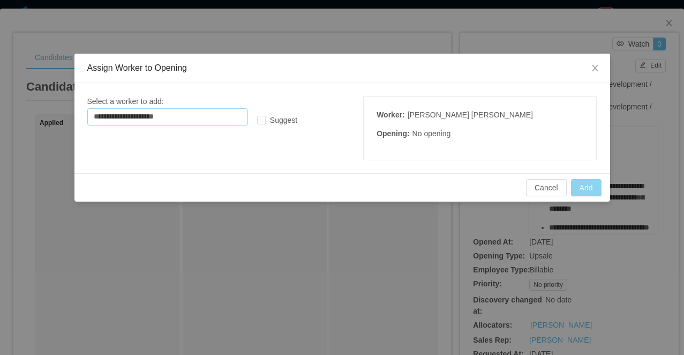
type input "**********"
click at [582, 187] on button "Add" at bounding box center [586, 187] width 31 height 17
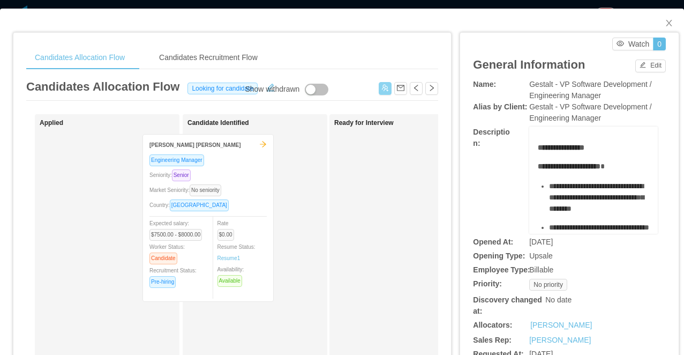
drag, startPoint x: 155, startPoint y: 173, endPoint x: 264, endPoint y: 174, distance: 108.8
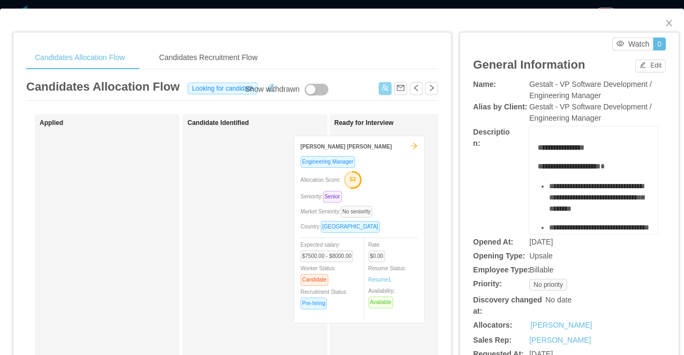
drag, startPoint x: 293, startPoint y: 195, endPoint x: 419, endPoint y: 199, distance: 125.5
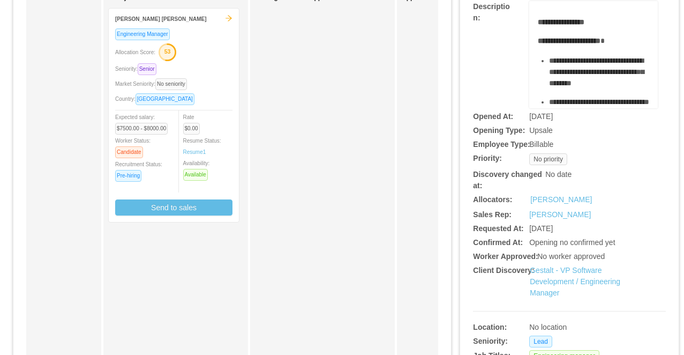
scroll to position [153, 0]
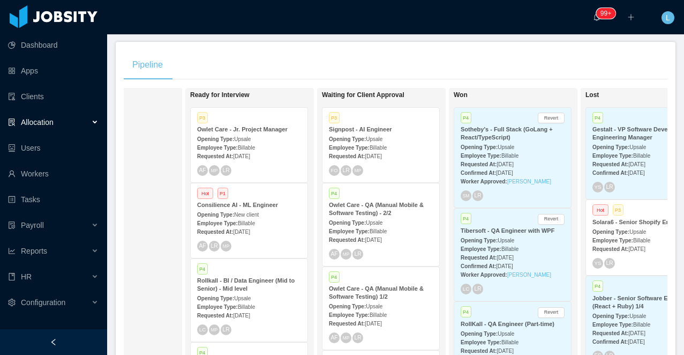
scroll to position [0, 403]
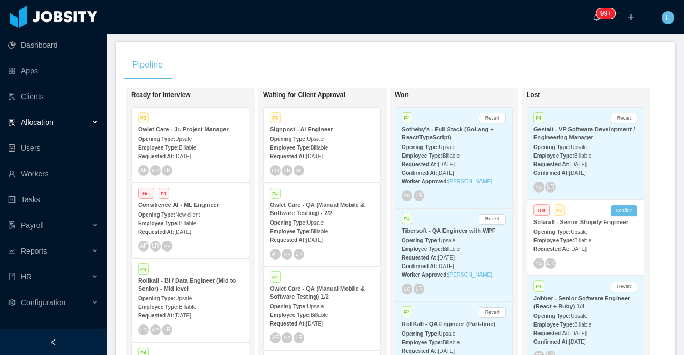
click at [571, 148] on strong "Opening Type:" at bounding box center [552, 147] width 37 height 6
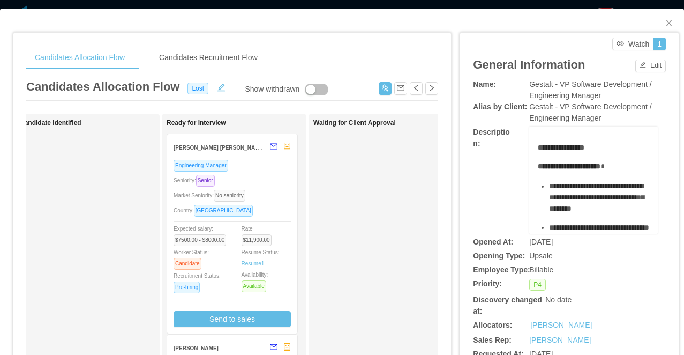
click at [276, 193] on div "Market Seniority: No seniority" at bounding box center [232, 195] width 117 height 12
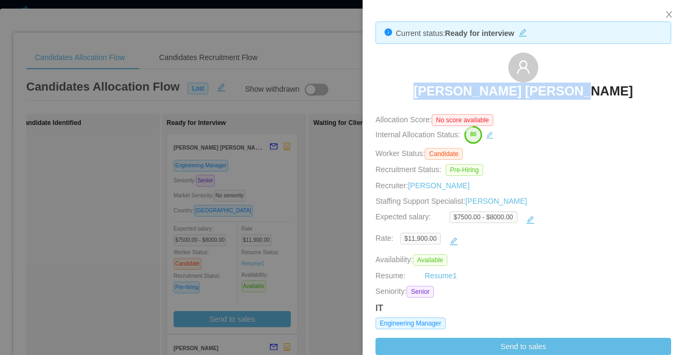
drag, startPoint x: 613, startPoint y: 92, endPoint x: 441, endPoint y: 90, distance: 172.1
click at [441, 90] on div "Artur Bernardo Queiroz" at bounding box center [524, 80] width 296 height 54
copy h3 "Artur Bernardo Queiroz"
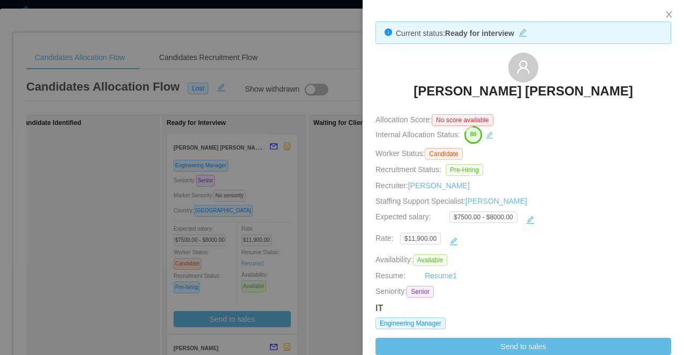
click at [312, 235] on div at bounding box center [342, 177] width 684 height 355
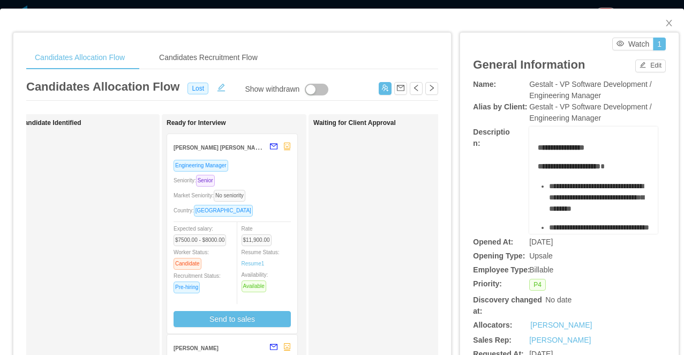
click at [473, 4] on div "Candidates Allocation Flow Candidates Recruitment Flow Candidates Allocation Fl…" at bounding box center [342, 177] width 684 height 355
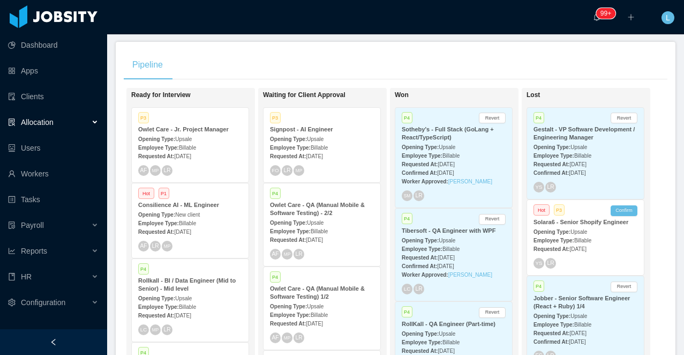
click at [584, 165] on span "Aug 29th, 2025" at bounding box center [578, 164] width 17 height 6
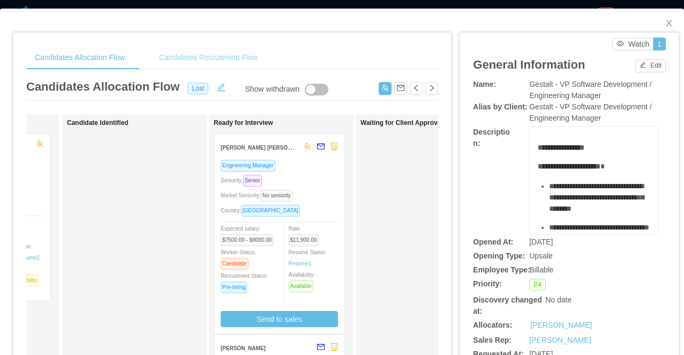
click at [191, 53] on div "Candidates Recruitment Flow" at bounding box center [209, 58] width 116 height 24
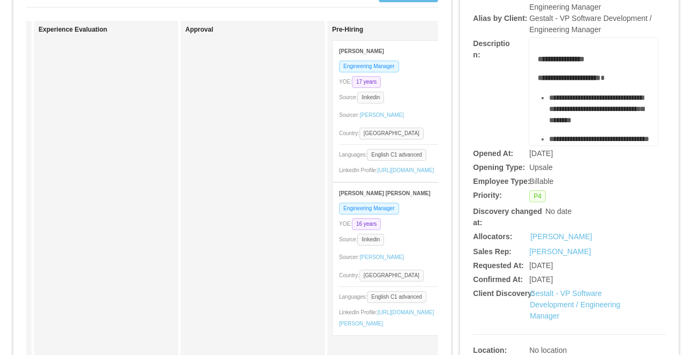
scroll to position [0, 742]
click at [410, 90] on div "Engineering Manager YOE: 17 years Source: linkedin Sourcer: Guido Fernandez Cou…" at bounding box center [394, 121] width 134 height 122
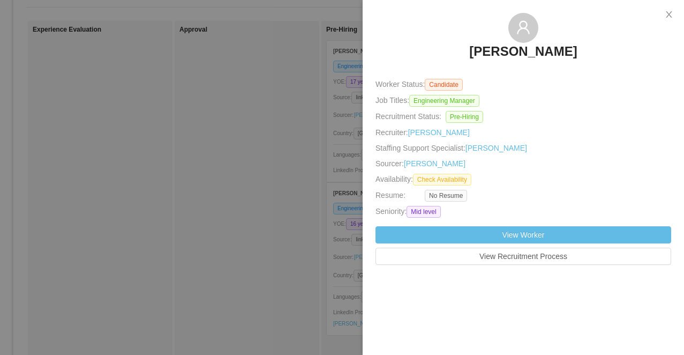
click at [207, 247] on div at bounding box center [342, 177] width 684 height 355
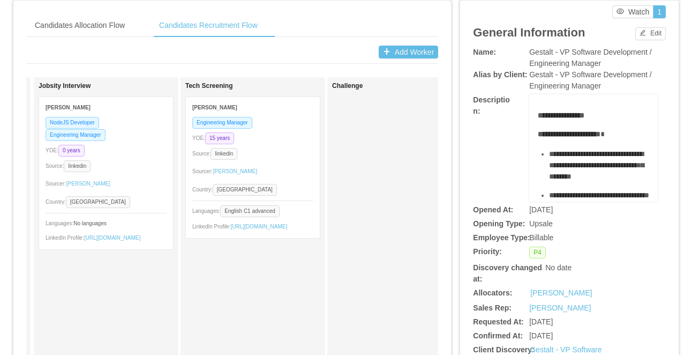
scroll to position [0, 0]
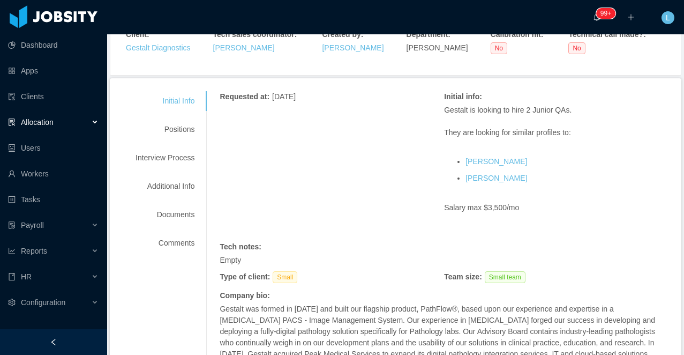
scroll to position [90, 0]
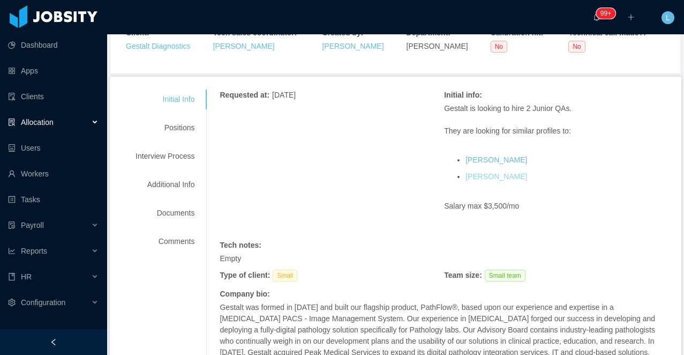
click at [492, 175] on link "[PERSON_NAME]" at bounding box center [497, 176] width 62 height 9
click at [507, 176] on link "[PERSON_NAME]" at bounding box center [497, 176] width 62 height 9
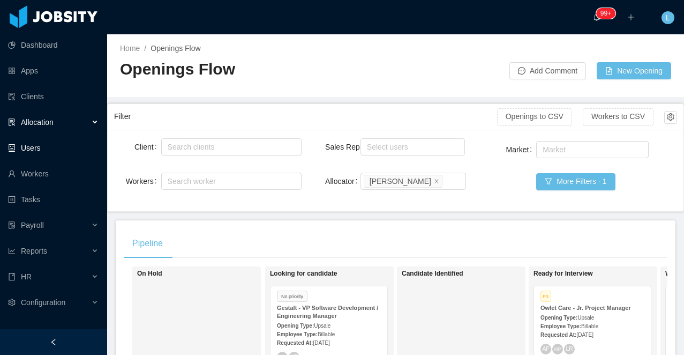
click at [59, 129] on div "Allocation" at bounding box center [53, 121] width 107 height 21
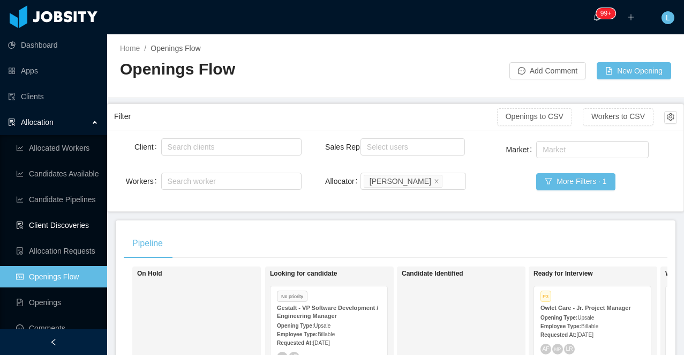
click at [78, 225] on link "Client Discoveries" at bounding box center [57, 224] width 83 height 21
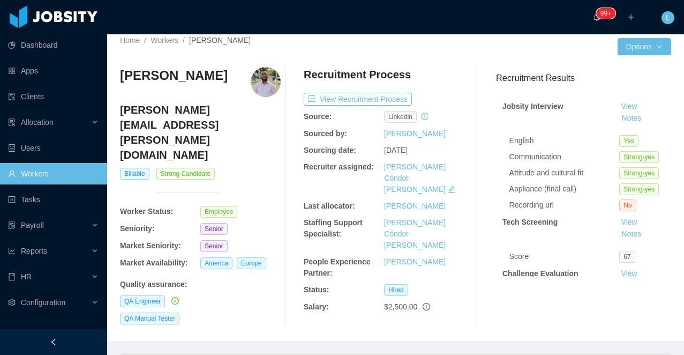
scroll to position [6, 0]
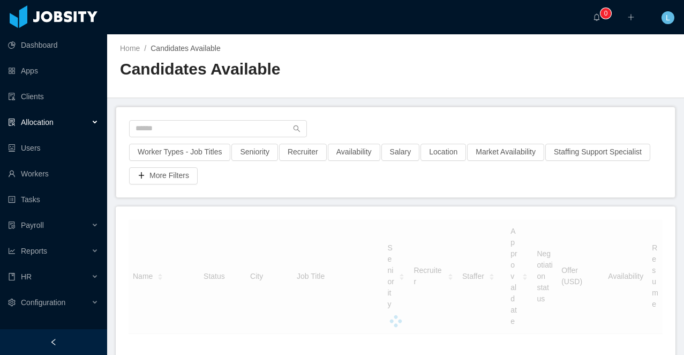
click at [90, 108] on ul "Dashboard Apps Clients Allocation Users Workers Tasks Payroll Reports HR Config…" at bounding box center [53, 173] width 107 height 283
click at [65, 118] on div "Allocation" at bounding box center [53, 121] width 107 height 21
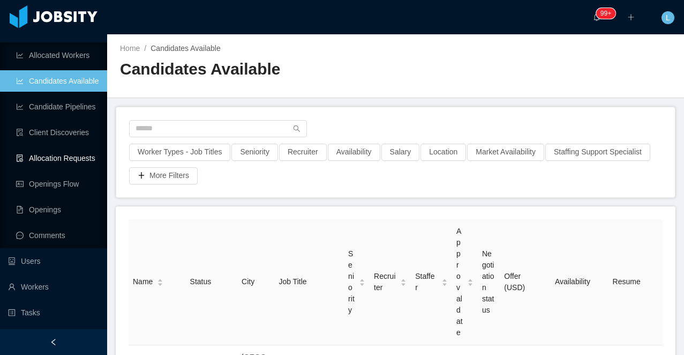
scroll to position [97, 0]
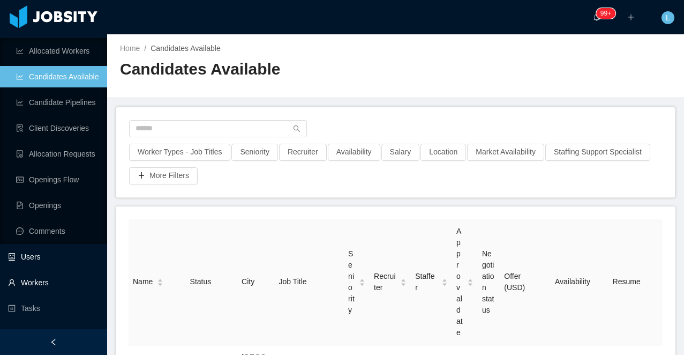
click at [38, 281] on link "Workers" at bounding box center [53, 282] width 91 height 21
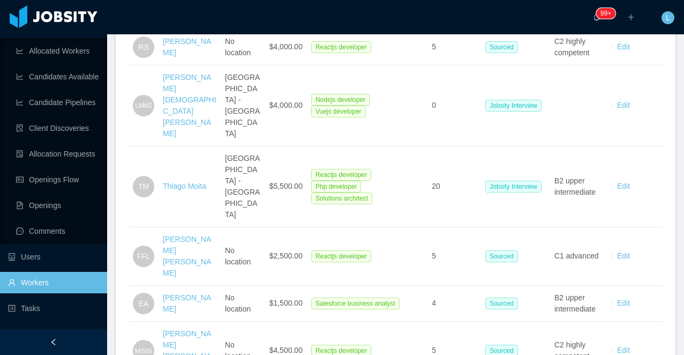
scroll to position [397, 0]
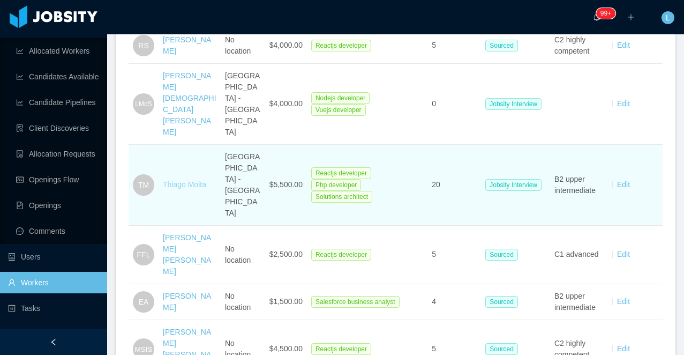
click at [181, 189] on link "Thiago Moita" at bounding box center [184, 184] width 43 height 9
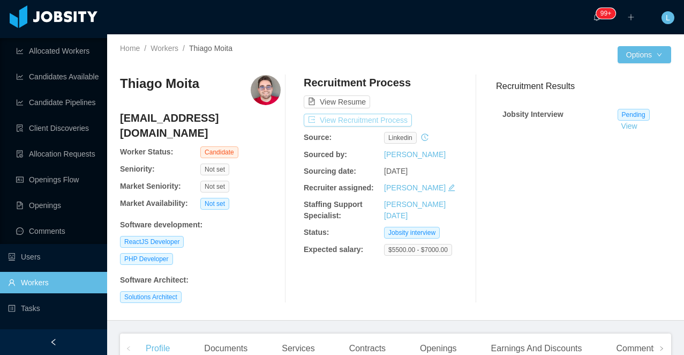
click at [342, 118] on button "View Recruitment Process" at bounding box center [358, 120] width 108 height 13
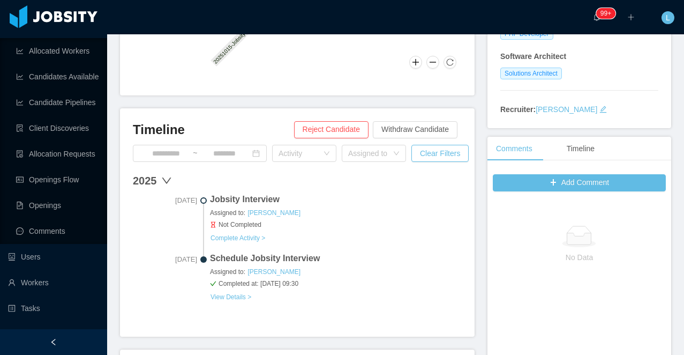
scroll to position [225, 0]
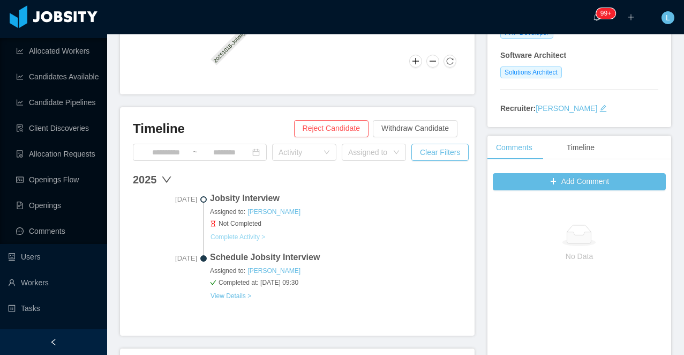
click at [249, 238] on button "Complete Activity >" at bounding box center [238, 237] width 56 height 9
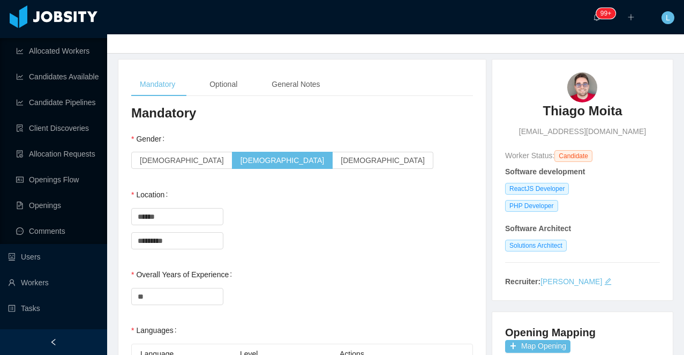
scroll to position [53, 0]
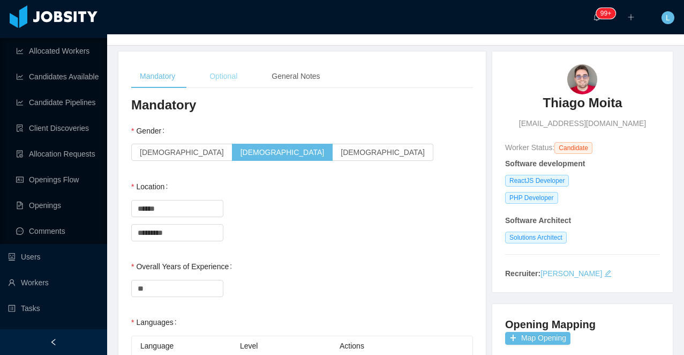
click at [234, 81] on div "Optional" at bounding box center [223, 76] width 45 height 24
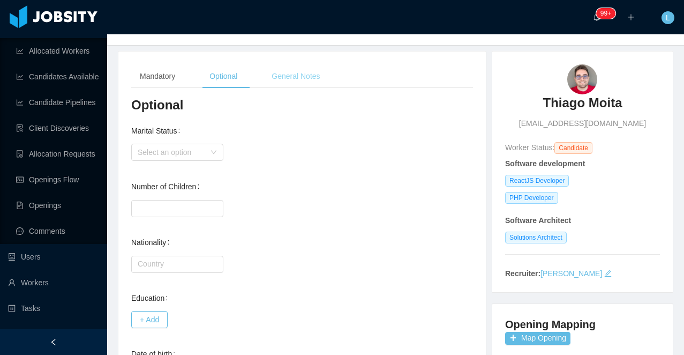
click at [288, 80] on div "General Notes" at bounding box center [295, 76] width 65 height 24
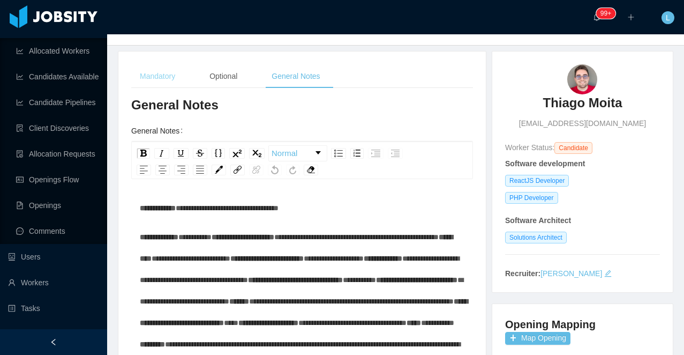
click at [164, 77] on div "Mandatory" at bounding box center [157, 76] width 53 height 24
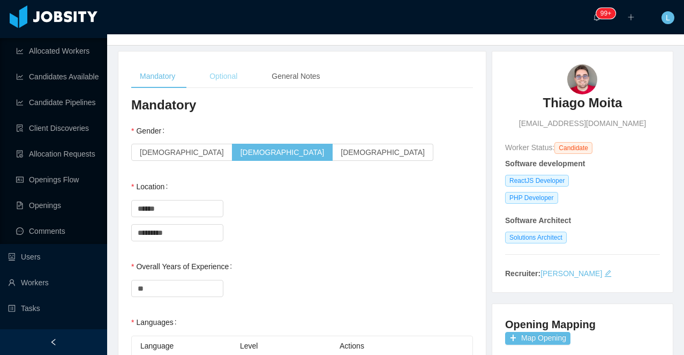
click at [218, 82] on div "Optional" at bounding box center [223, 76] width 45 height 24
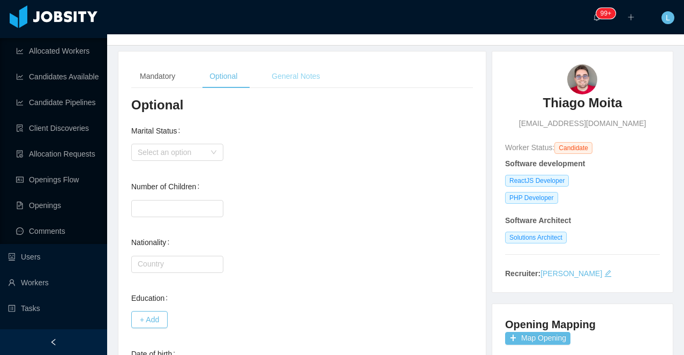
click at [322, 79] on div "General Notes" at bounding box center [295, 76] width 65 height 24
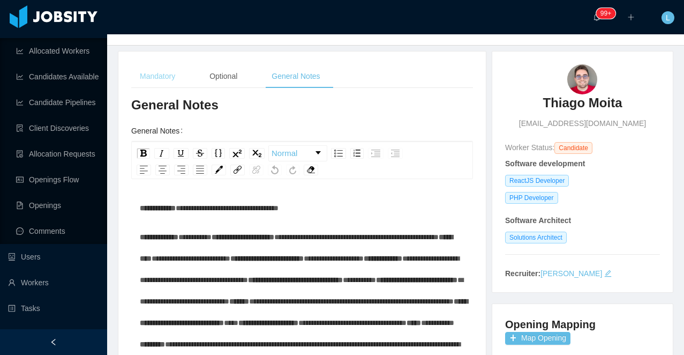
click at [154, 77] on div "Mandatory" at bounding box center [157, 76] width 53 height 24
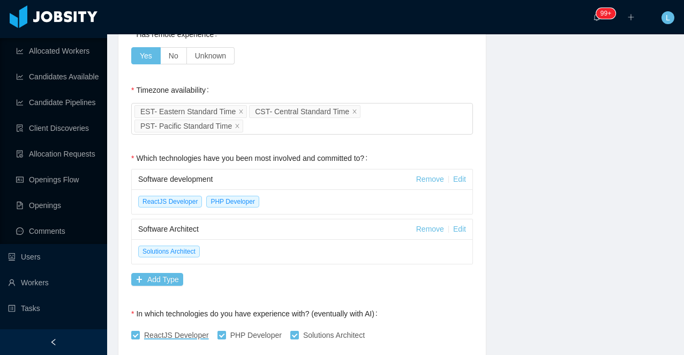
scroll to position [0, 0]
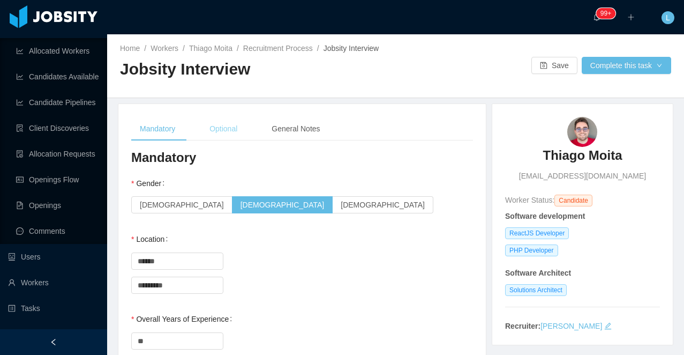
click at [231, 130] on div "Optional" at bounding box center [223, 129] width 45 height 24
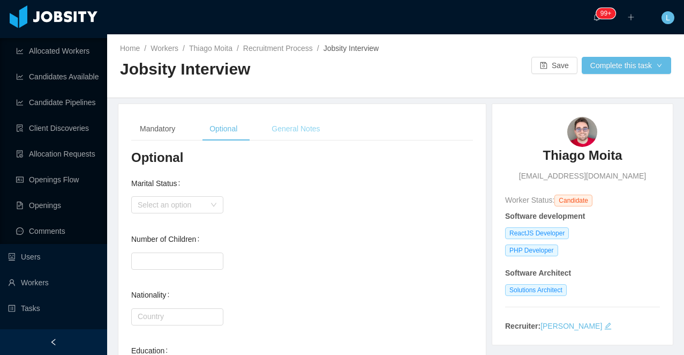
click at [287, 131] on div "General Notes" at bounding box center [295, 129] width 65 height 24
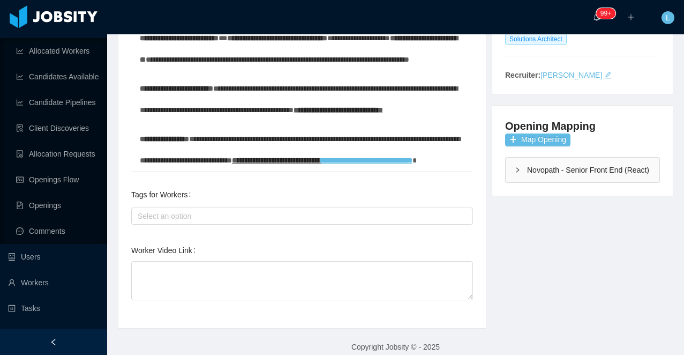
scroll to position [262, 0]
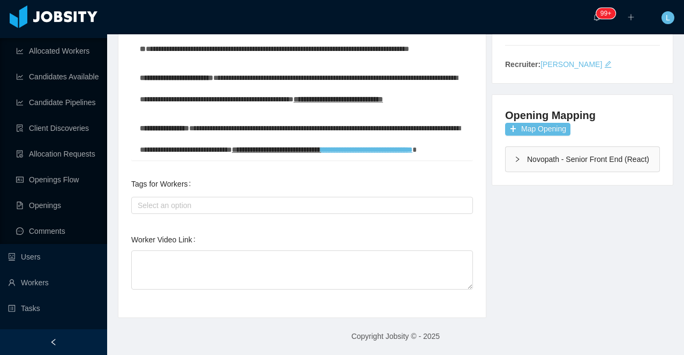
click at [300, 223] on div "**********" at bounding box center [302, 95] width 342 height 417
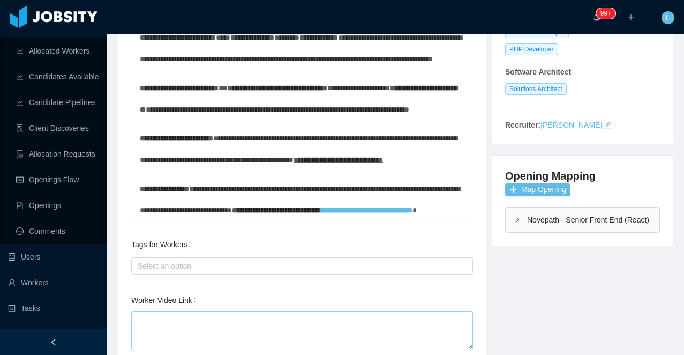
scroll to position [212, 0]
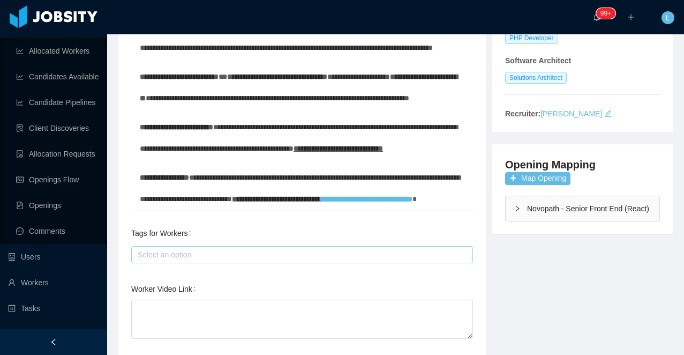
click at [265, 253] on div "Select an option" at bounding box center [300, 254] width 324 height 11
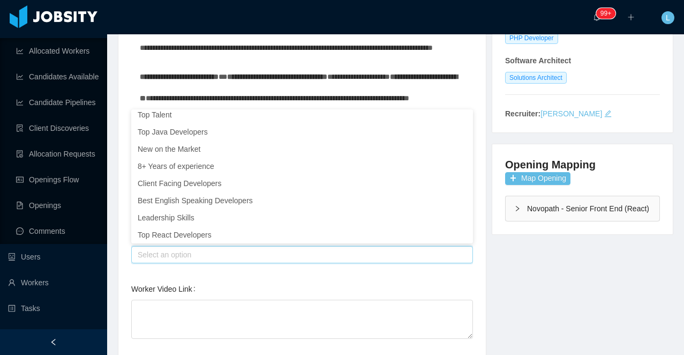
click at [254, 276] on div "**********" at bounding box center [302, 145] width 342 height 417
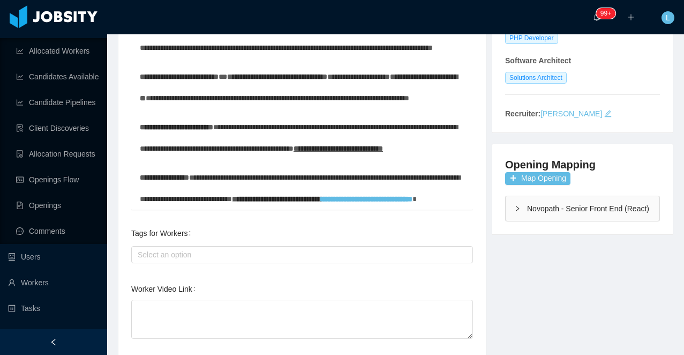
scroll to position [205, 0]
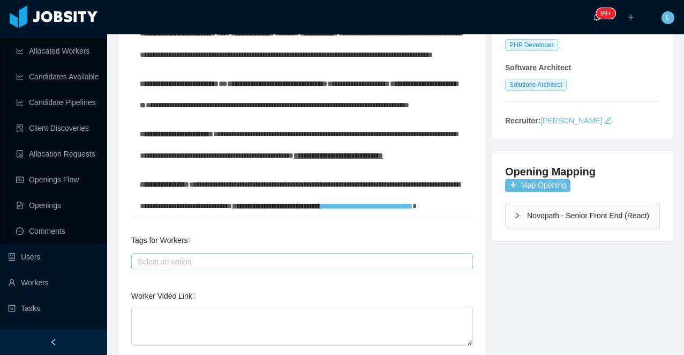
click at [254, 264] on div "Select an option" at bounding box center [300, 261] width 324 height 11
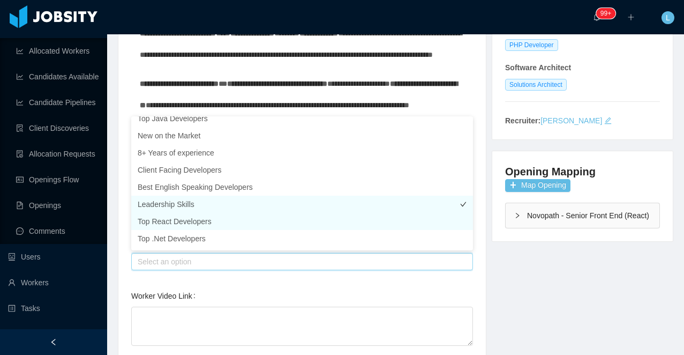
scroll to position [0, 0]
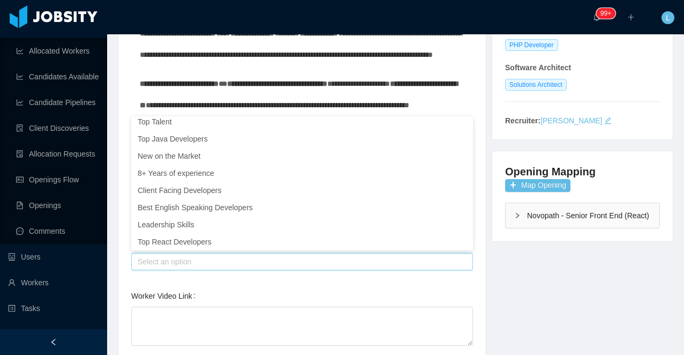
click at [199, 284] on div "**********" at bounding box center [302, 152] width 342 height 417
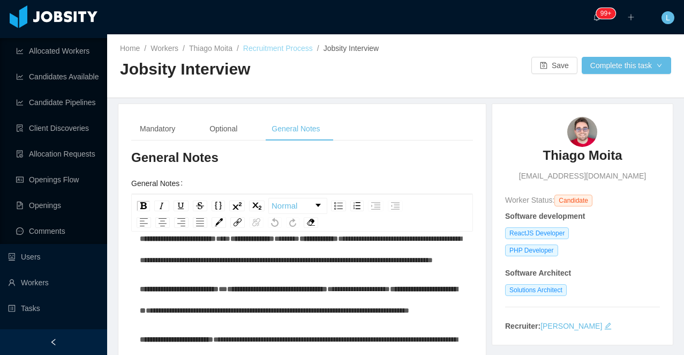
click at [287, 48] on link "Recruitment Process" at bounding box center [278, 48] width 70 height 9
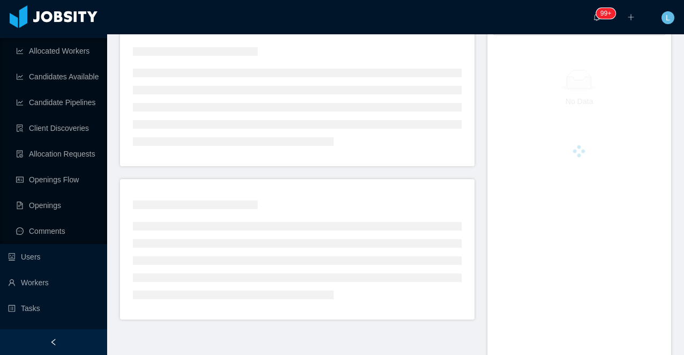
scroll to position [320, 0]
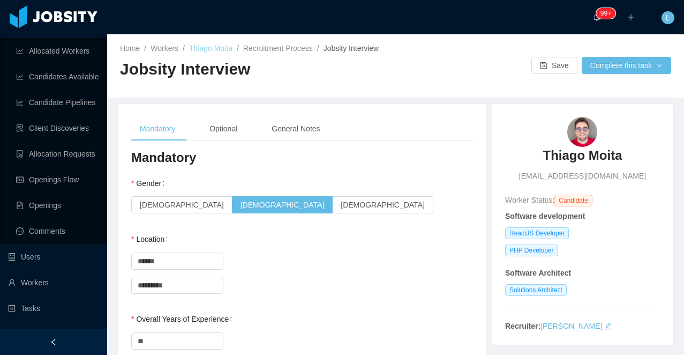
click at [218, 50] on link "Thiago Moita" at bounding box center [210, 48] width 43 height 9
